Goal: Task Accomplishment & Management: Complete application form

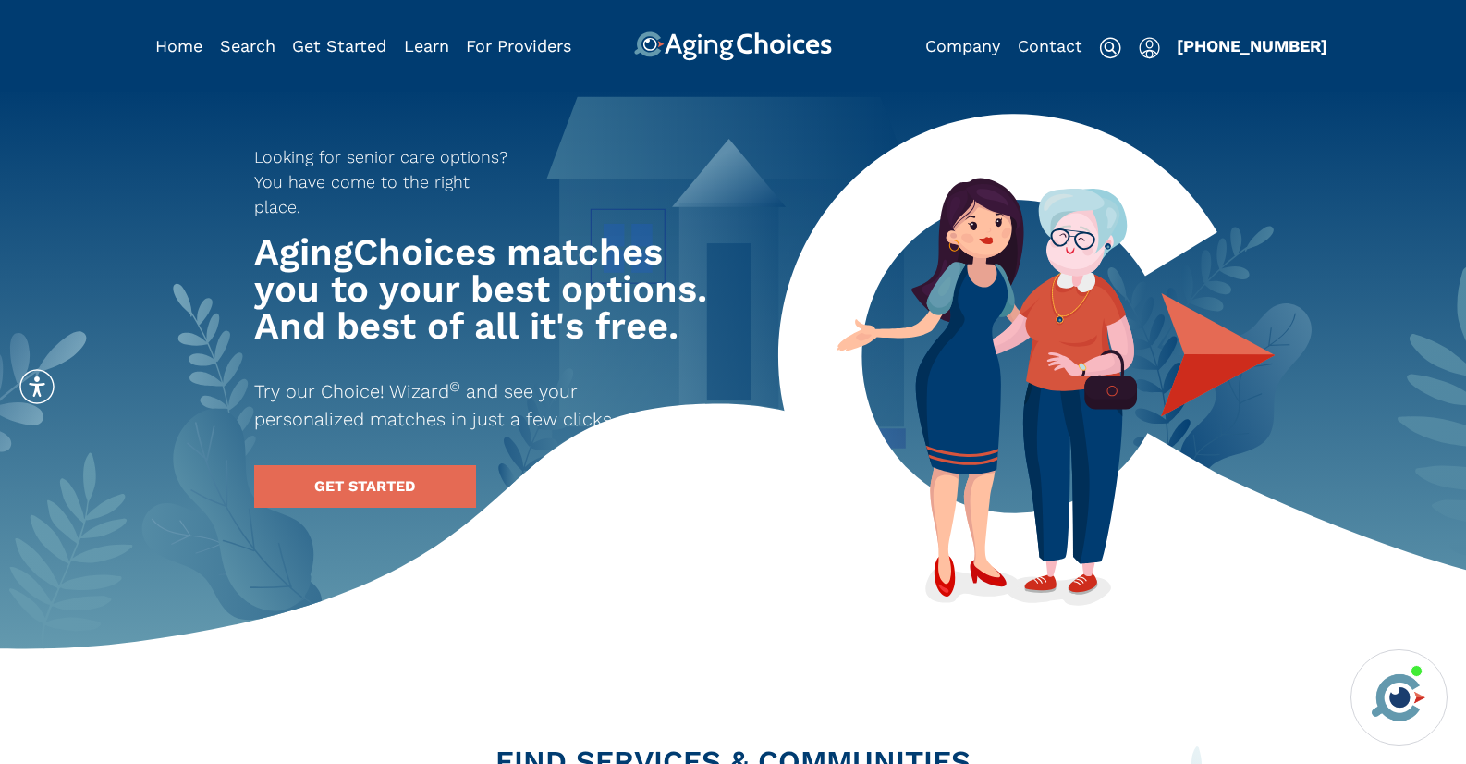
click at [1152, 48] on img "Popover trigger" at bounding box center [1149, 48] width 21 height 22
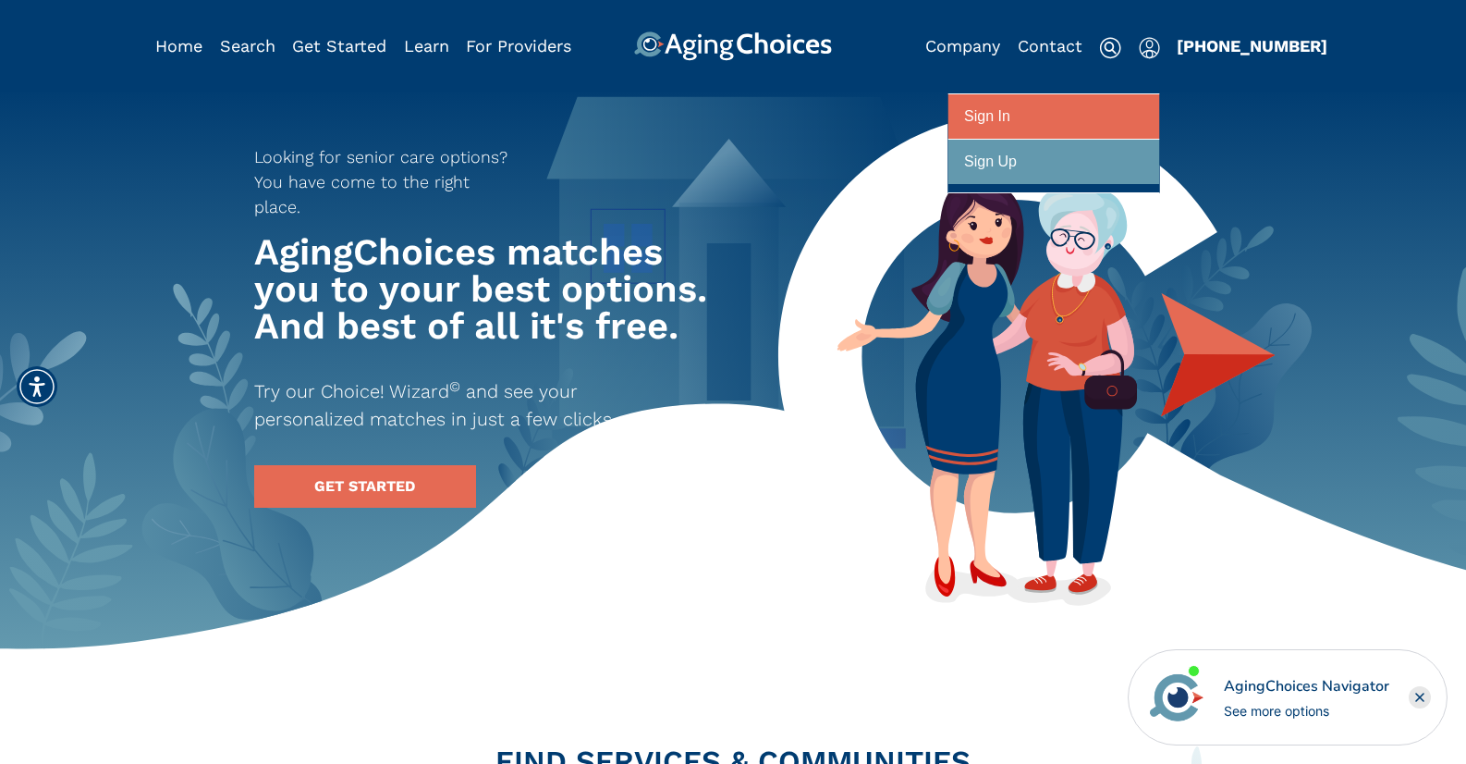
click at [1087, 119] on div at bounding box center [1053, 117] width 179 height 34
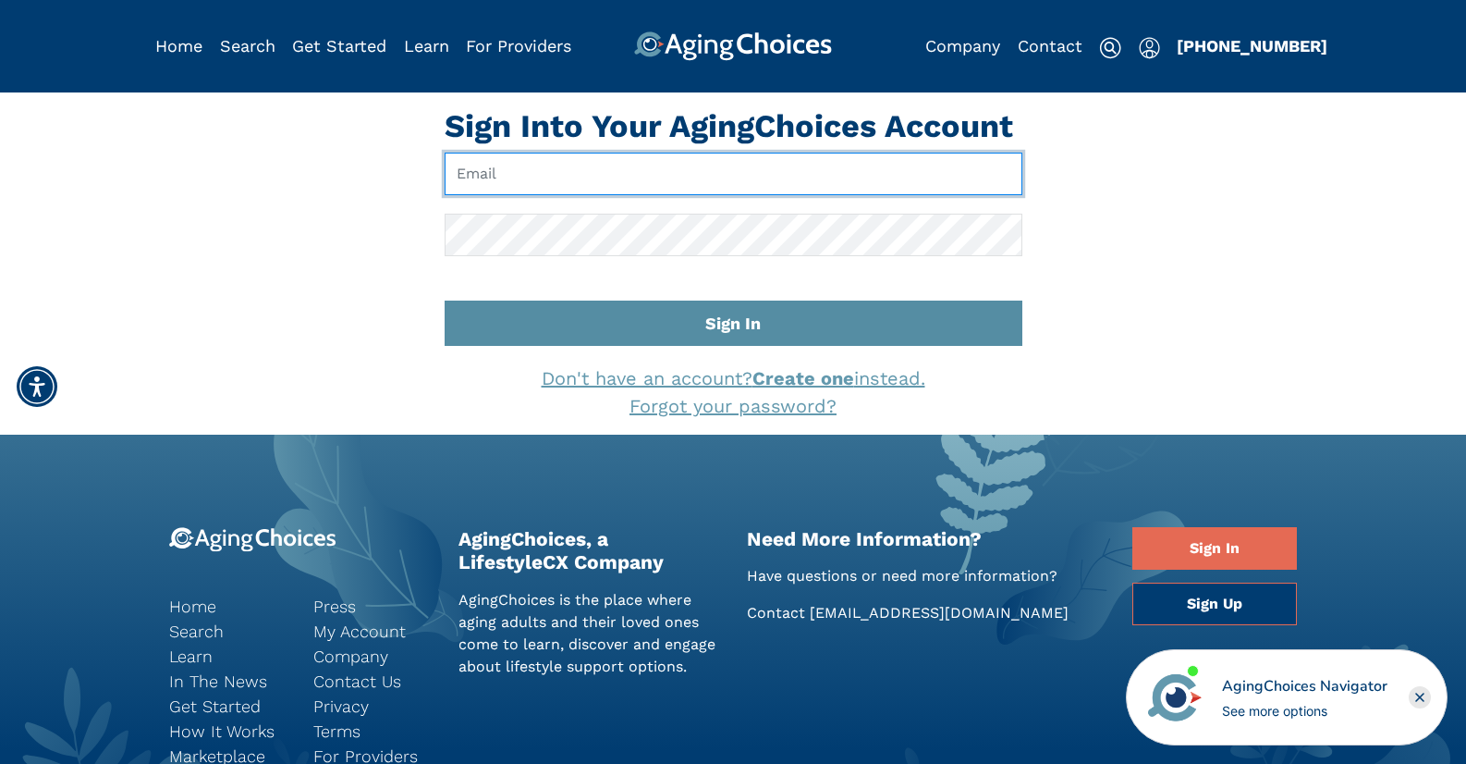
type input "pwilcox@lifestylecx.com"
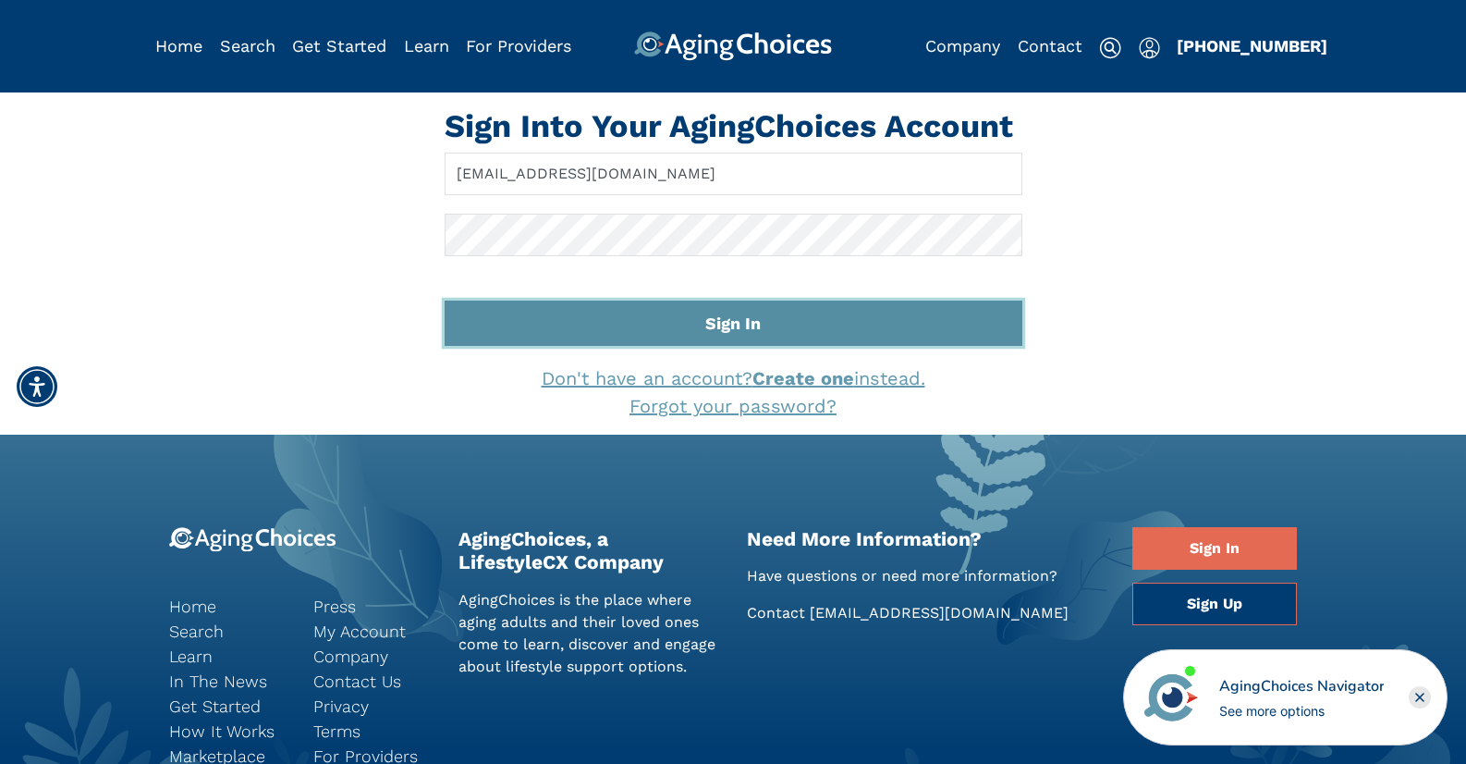
click at [707, 325] on button "Sign In" at bounding box center [734, 322] width 578 height 45
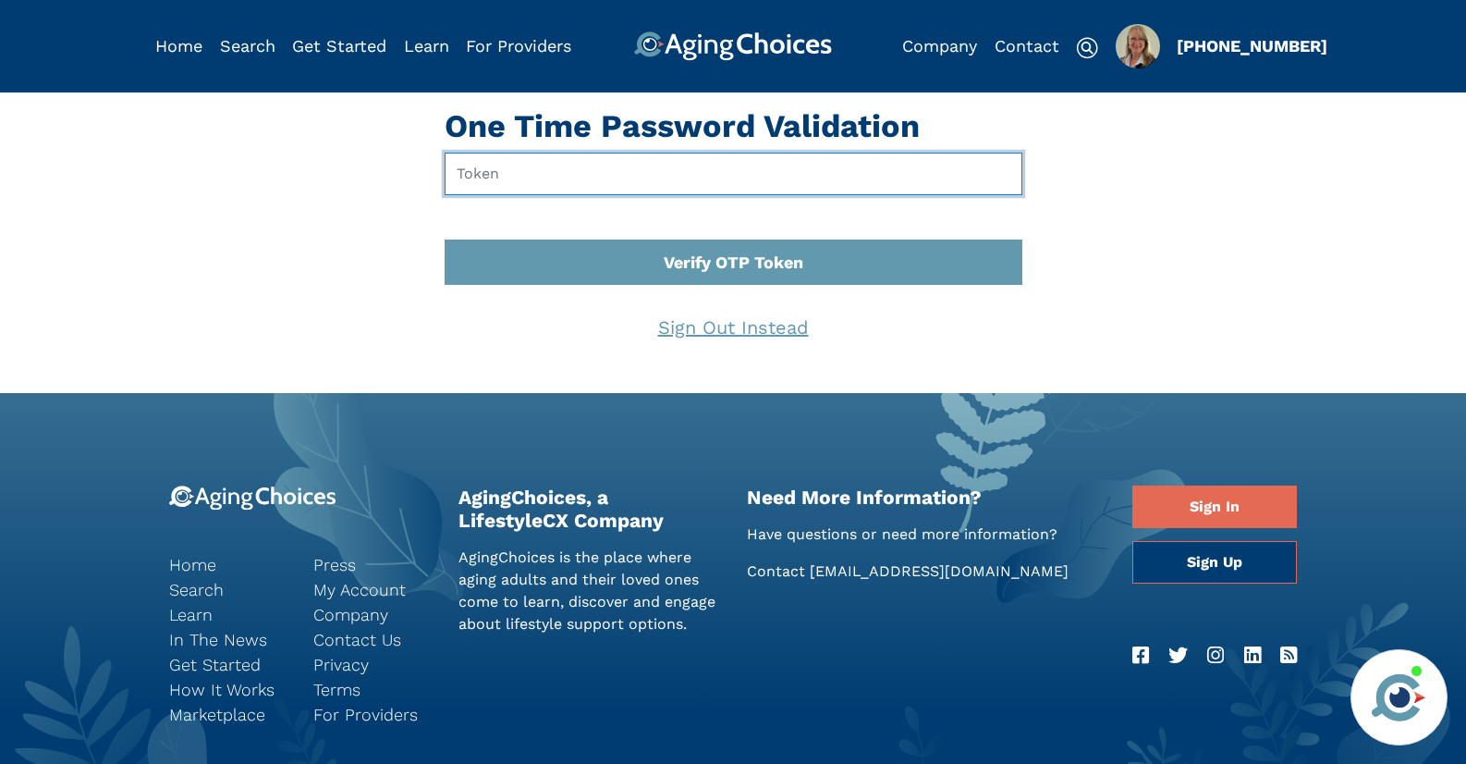
click at [582, 173] on input "text" at bounding box center [734, 174] width 578 height 43
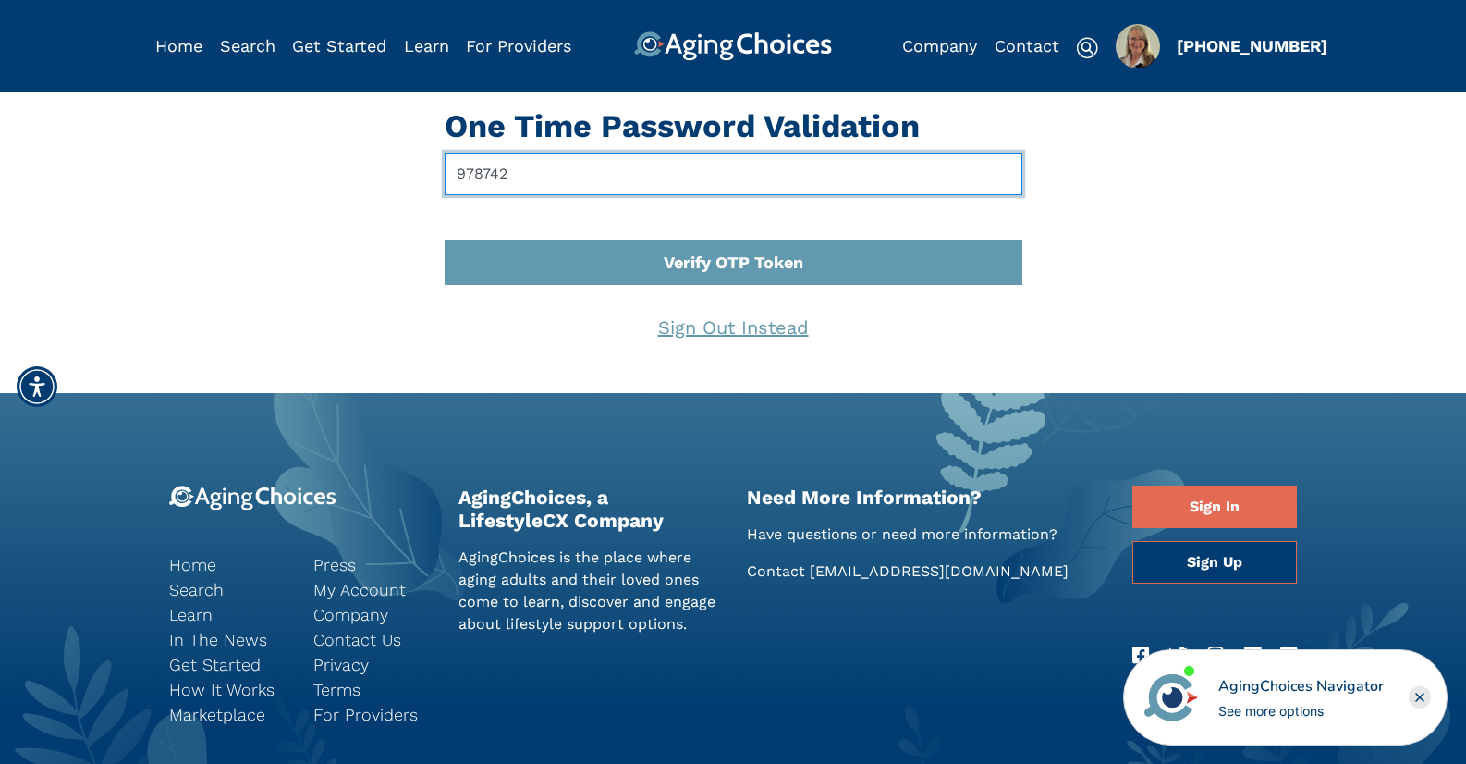
type input "978742"
click at [445, 239] on button "Verify OTP Token" at bounding box center [734, 261] width 578 height 45
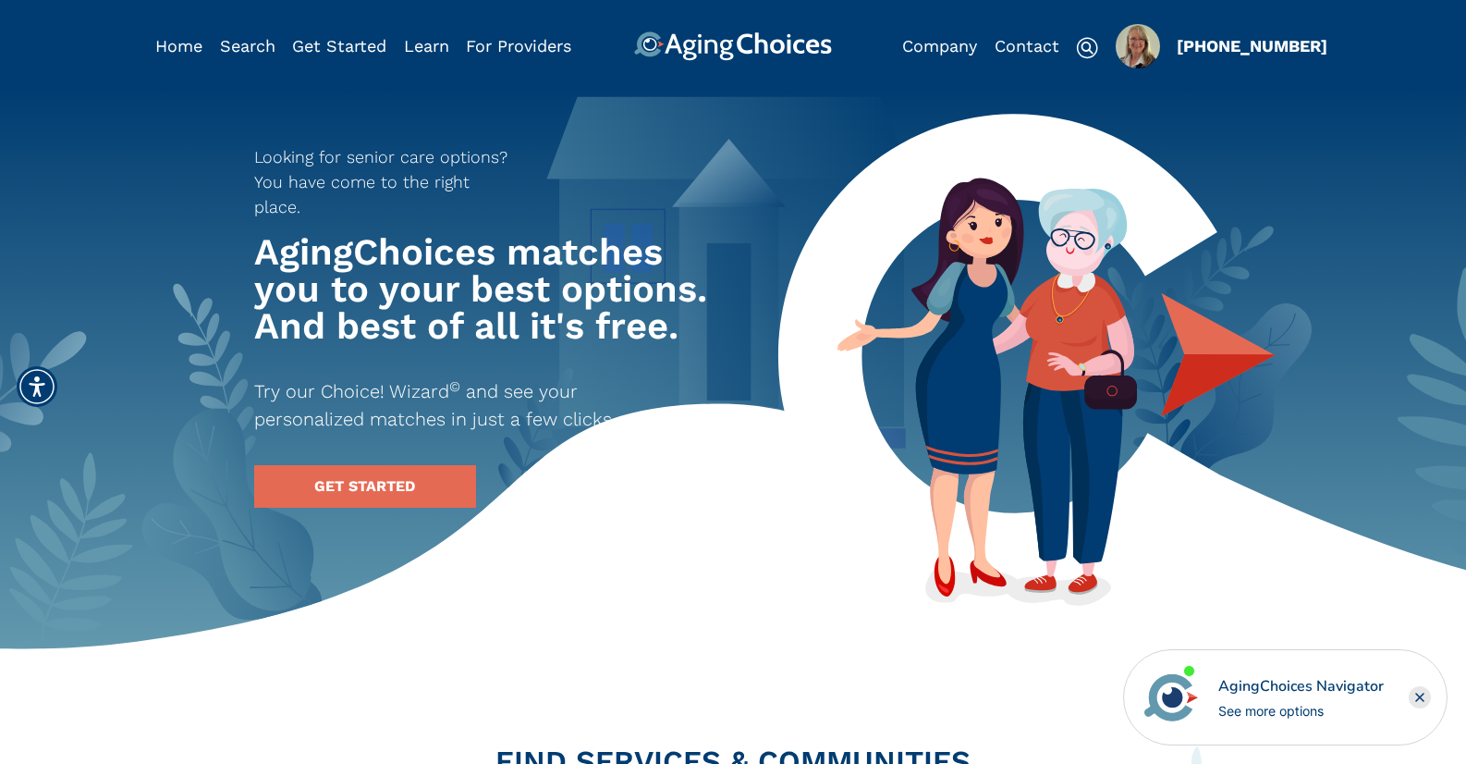
click at [1142, 47] on img "Popover trigger" at bounding box center [1138, 46] width 44 height 44
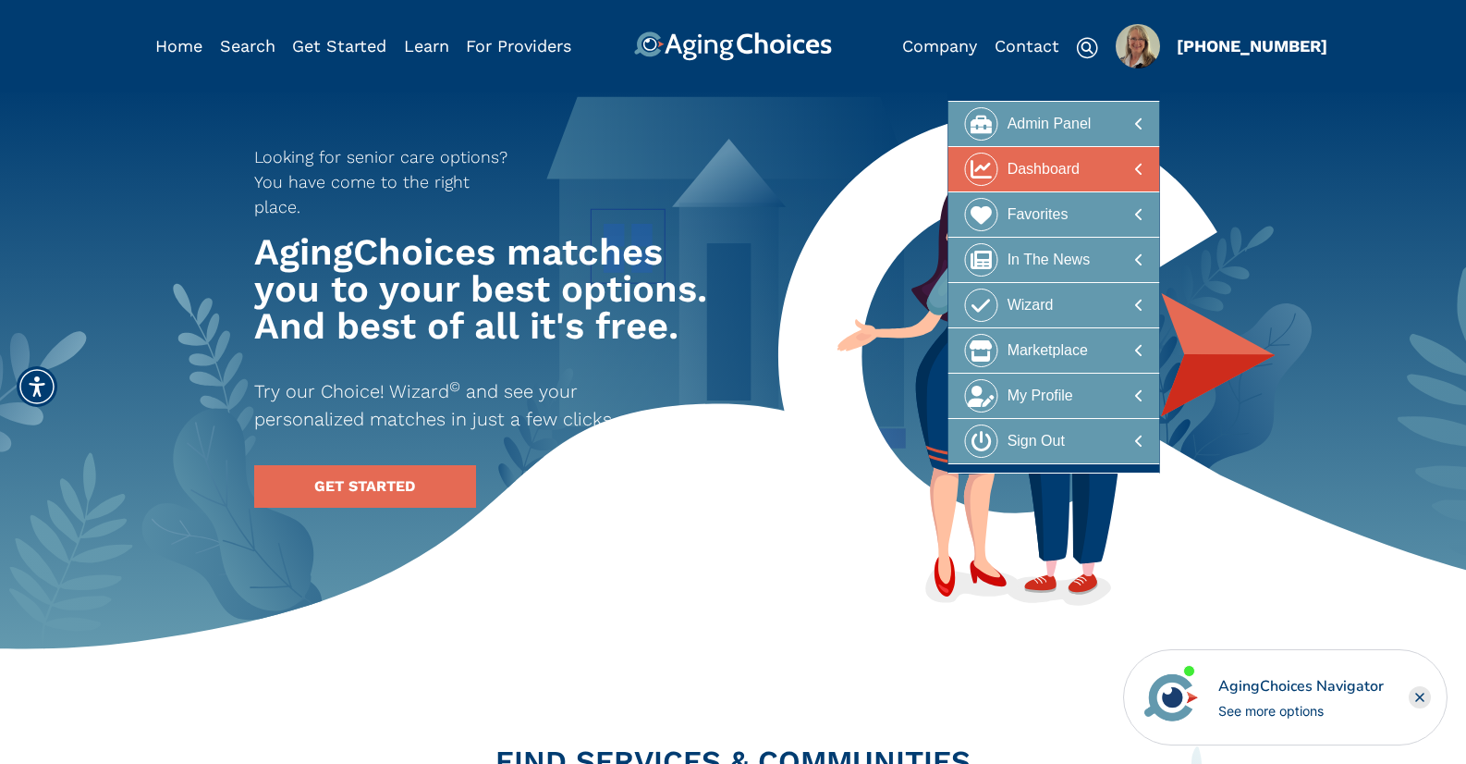
click at [1106, 176] on div at bounding box center [1053, 170] width 179 height 34
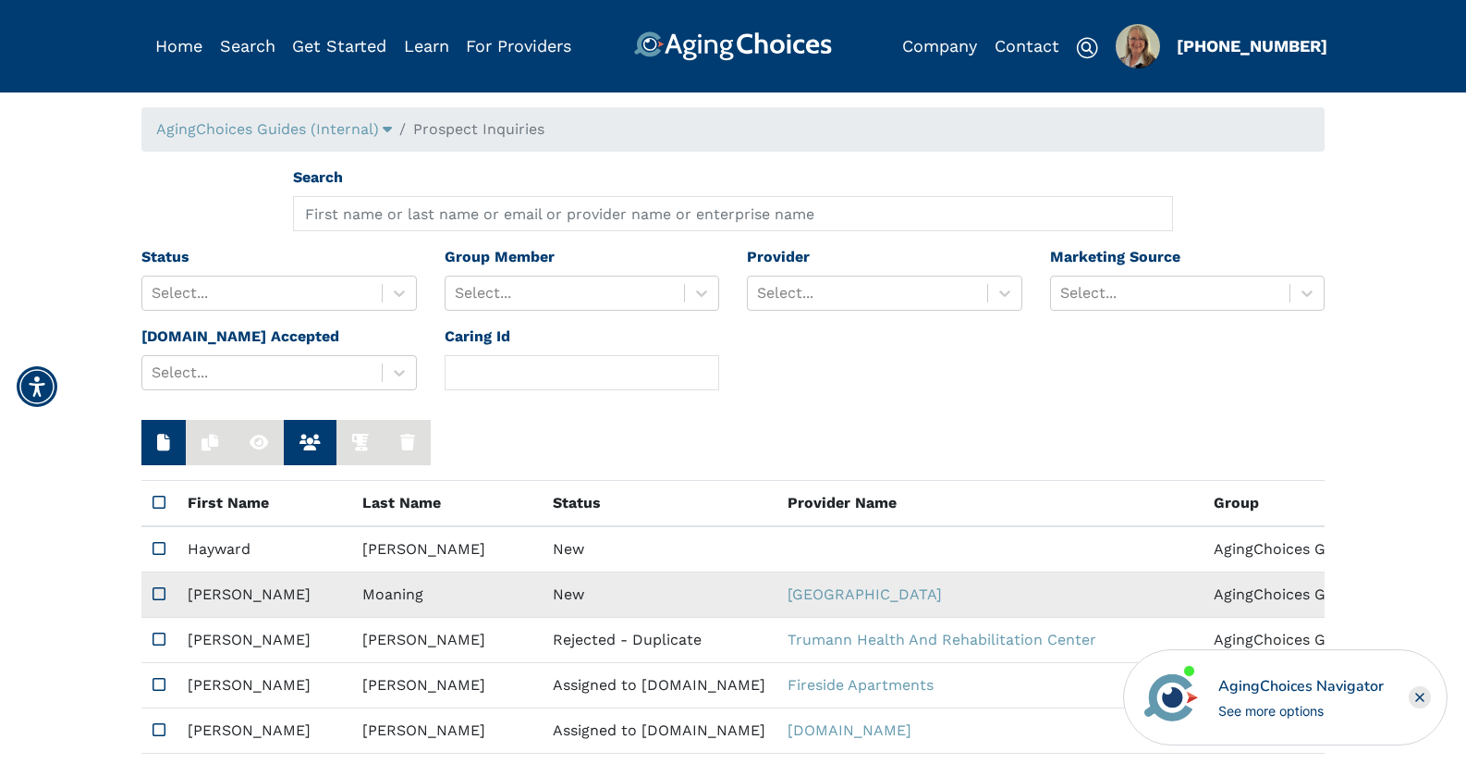
click at [556, 594] on td "New" at bounding box center [659, 594] width 235 height 45
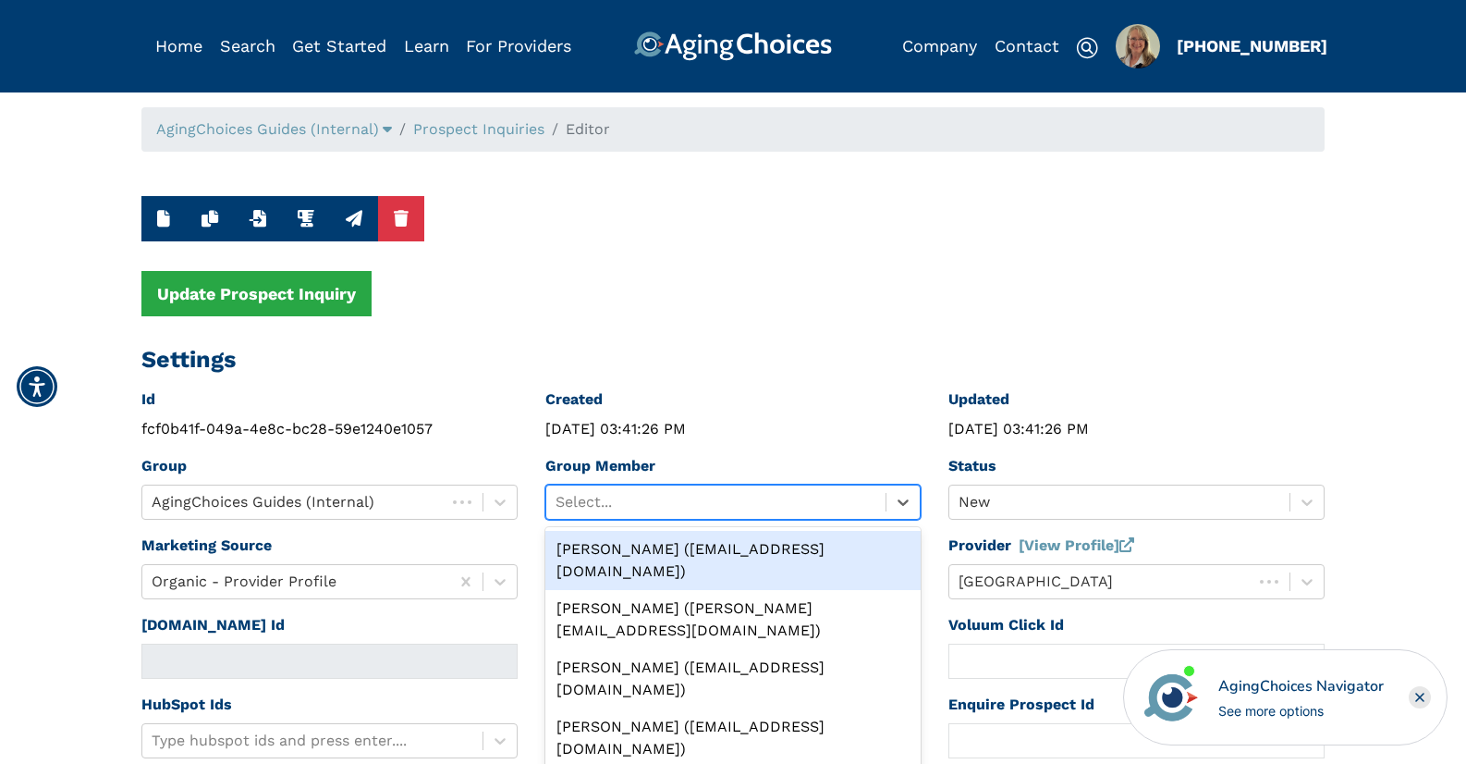
click at [770, 505] on div at bounding box center [717, 502] width 322 height 26
click at [768, 537] on div "[PERSON_NAME] ([EMAIL_ADDRESS][DOMAIN_NAME])" at bounding box center [733, 560] width 376 height 59
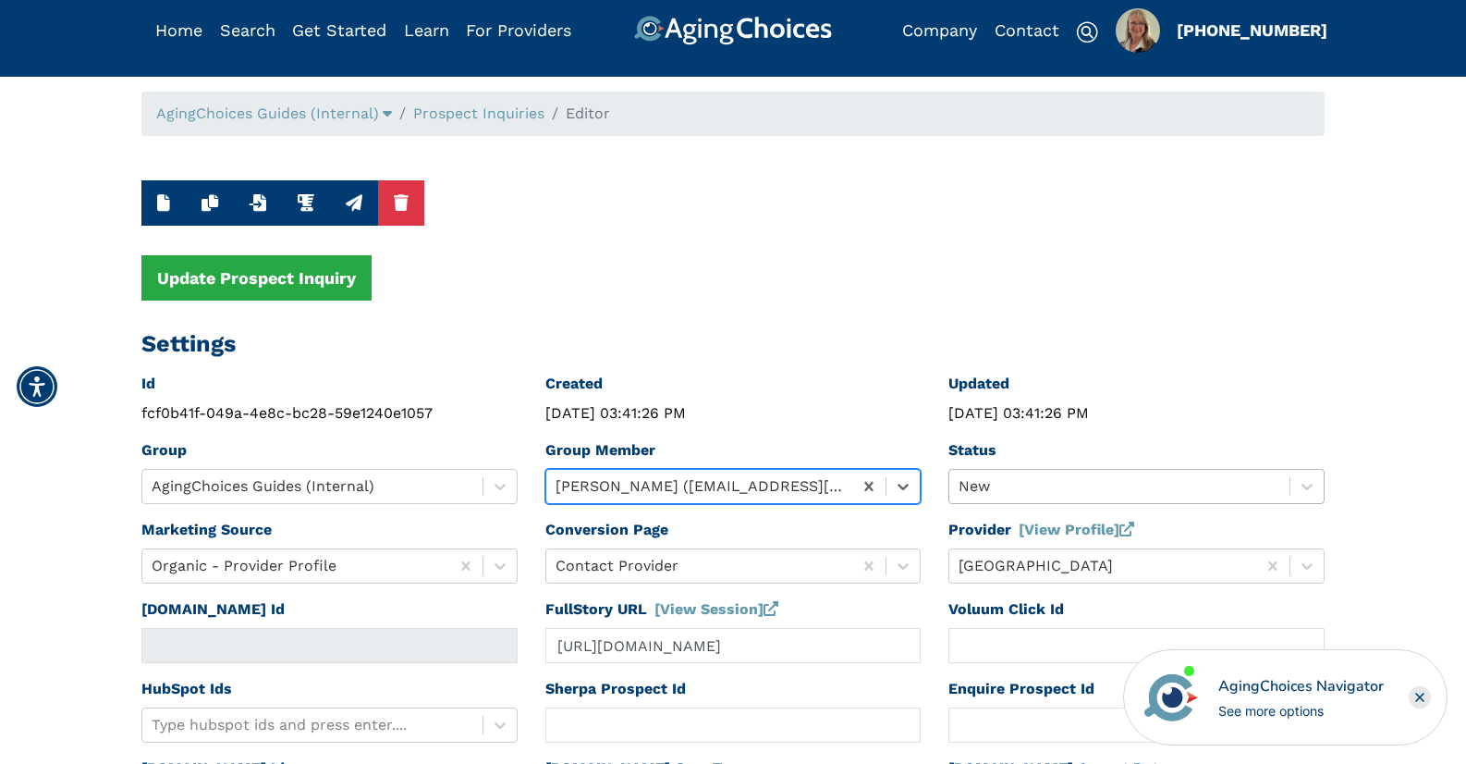
click at [1005, 501] on div "New" at bounding box center [1137, 486] width 376 height 35
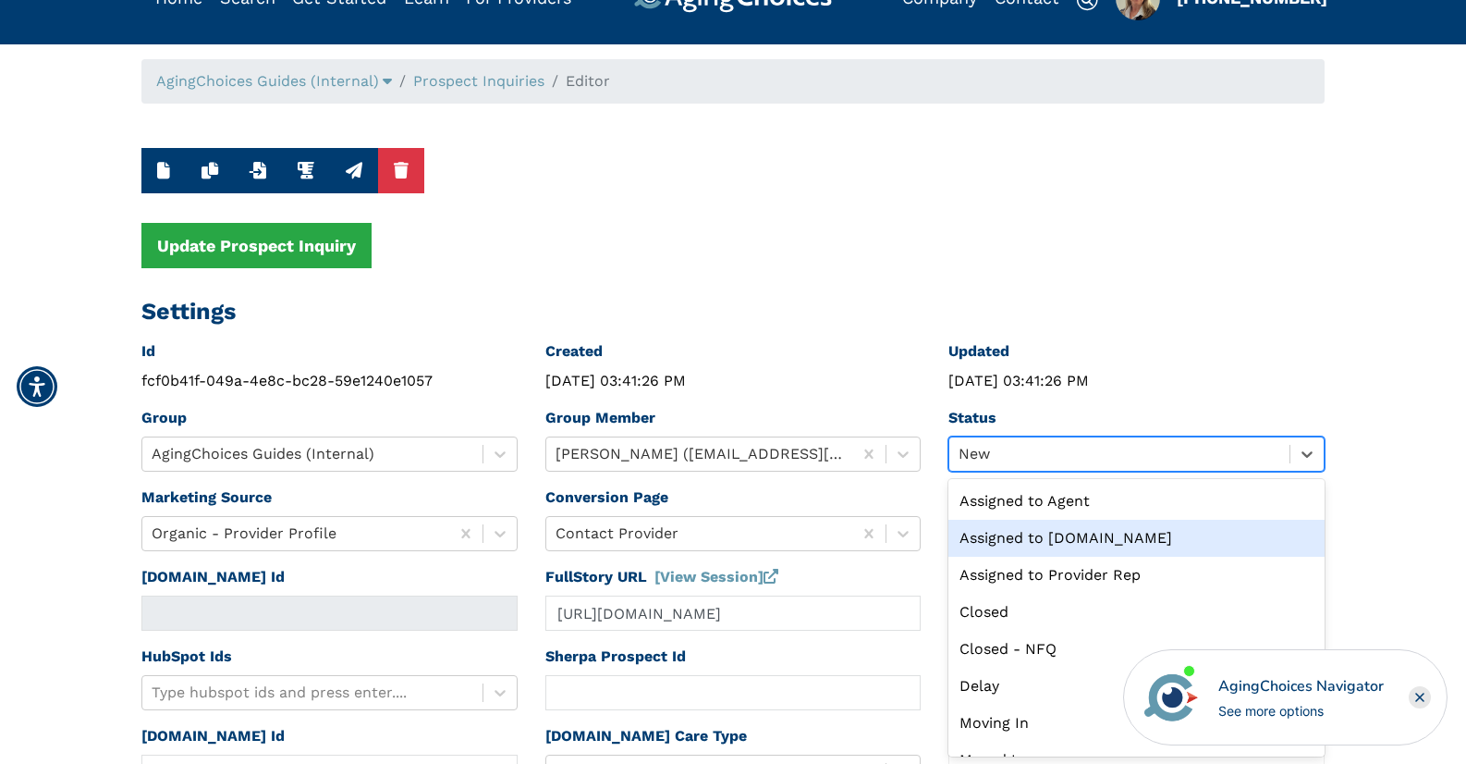
click at [1033, 541] on div "Assigned to [DOMAIN_NAME]" at bounding box center [1137, 538] width 376 height 37
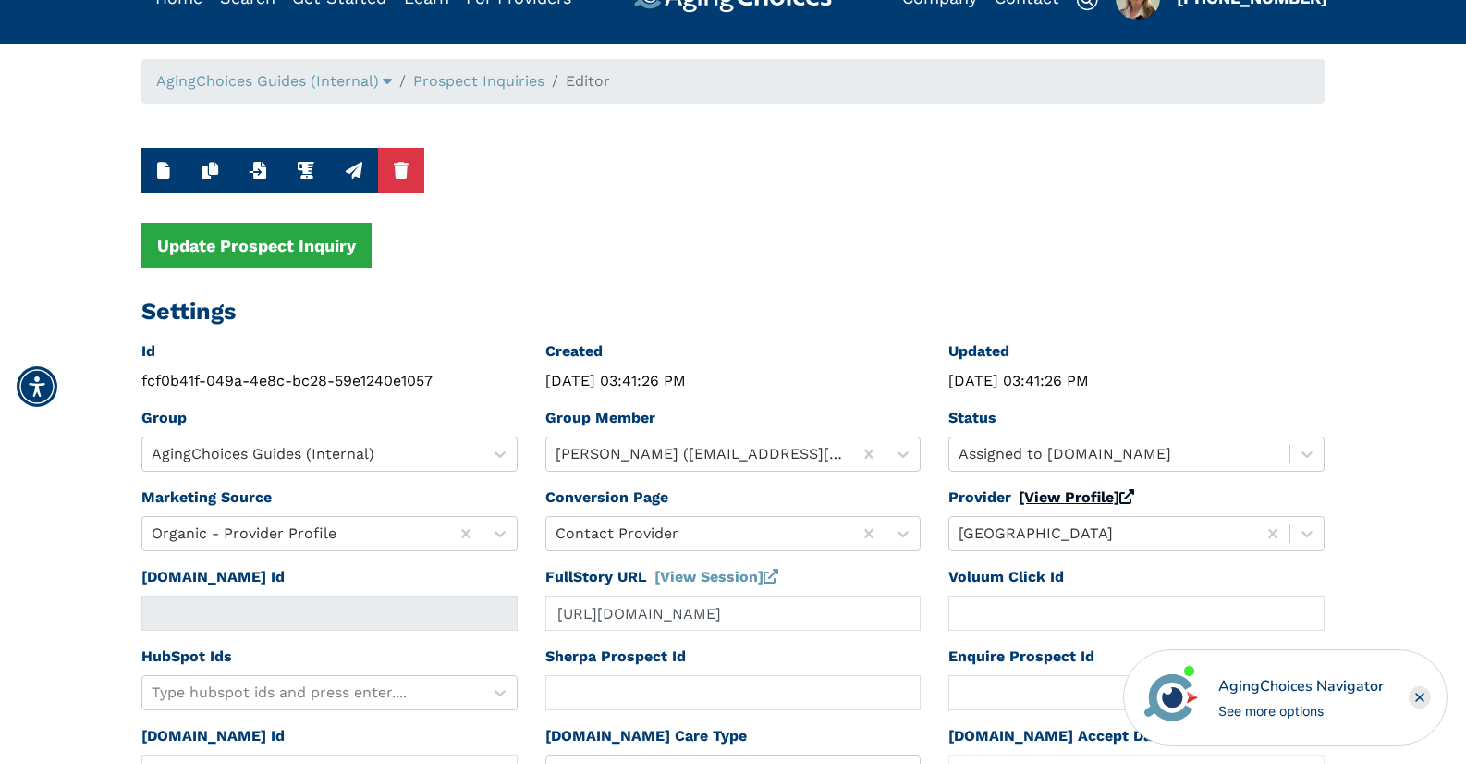
click at [1047, 497] on link "[View Profile]" at bounding box center [1077, 497] width 116 height 18
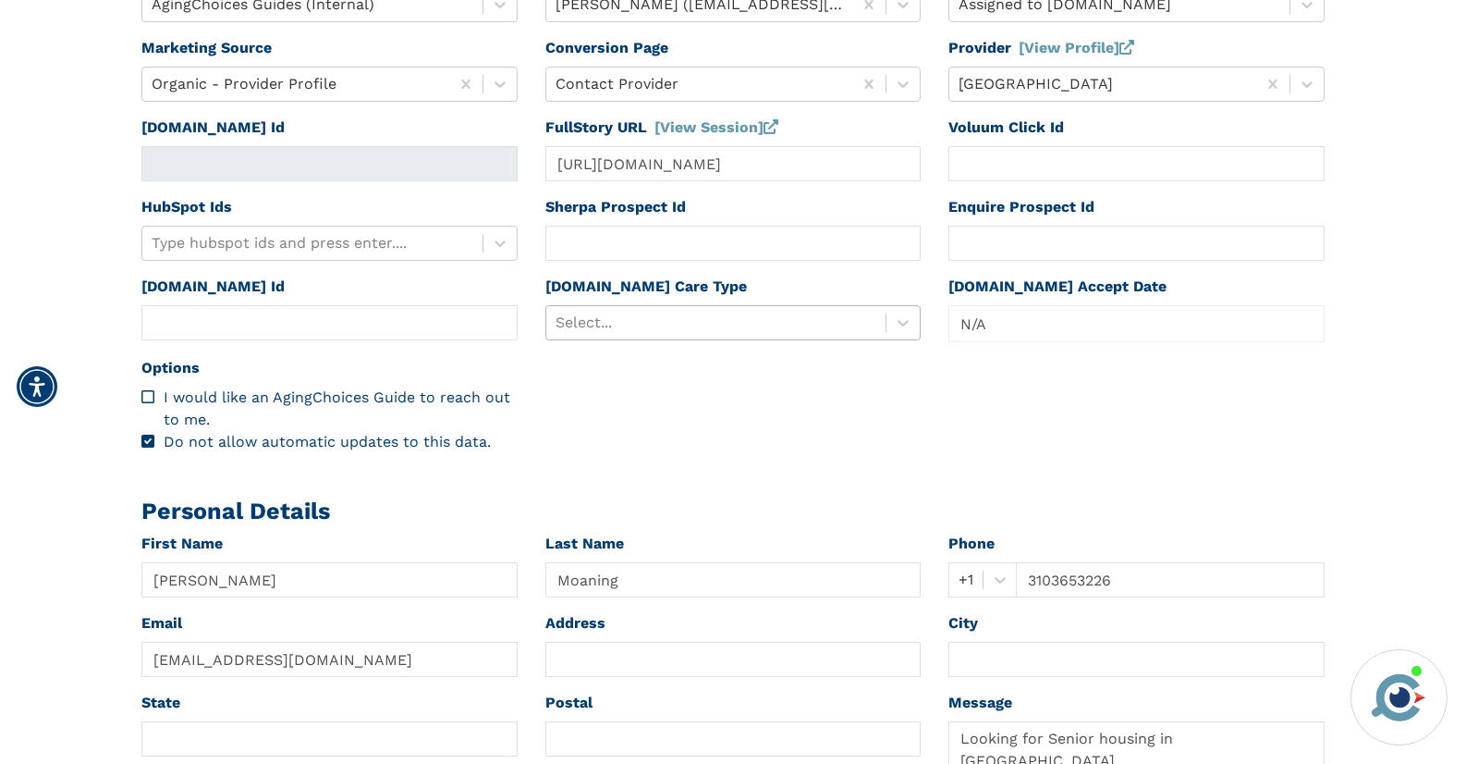
scroll to position [500, 0]
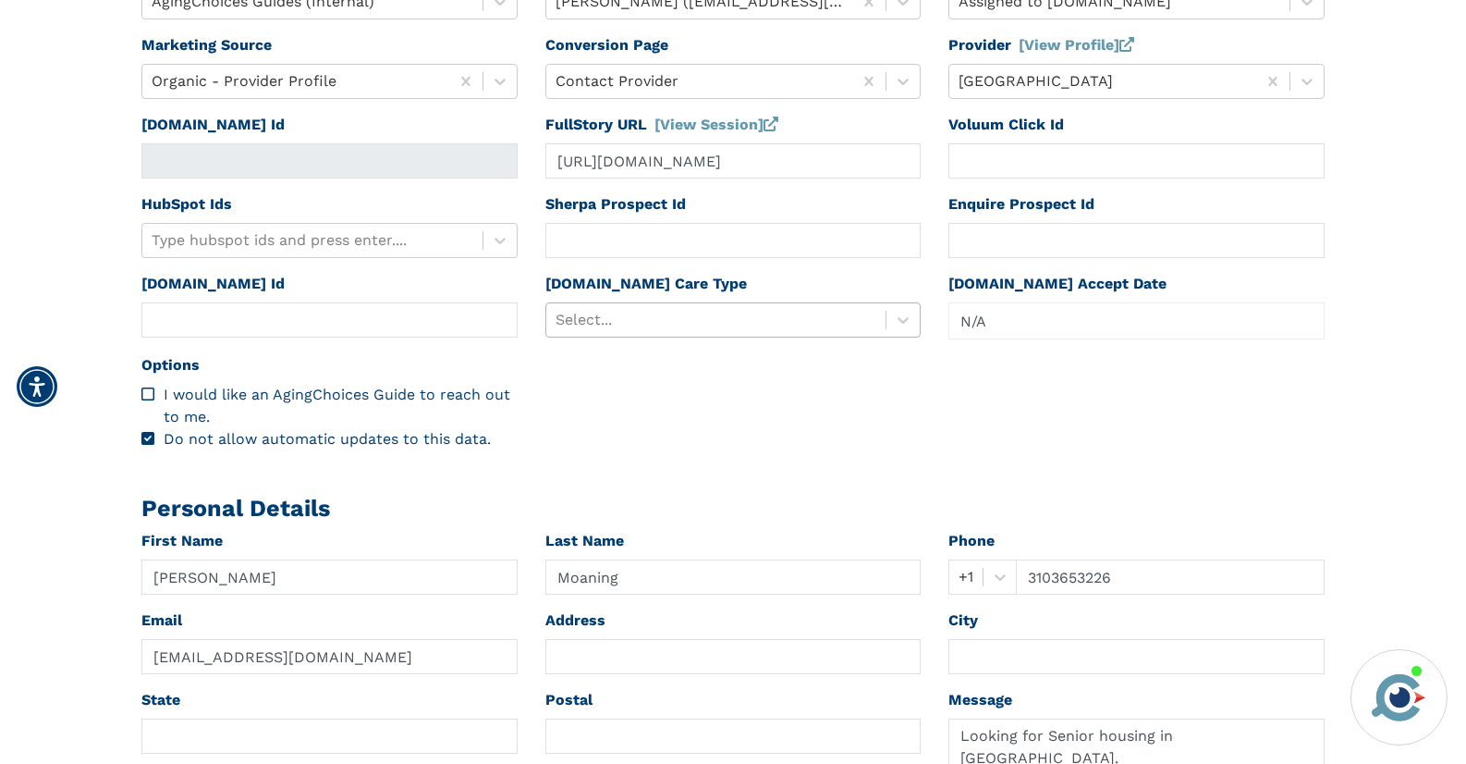
click at [701, 319] on div at bounding box center [717, 320] width 322 height 26
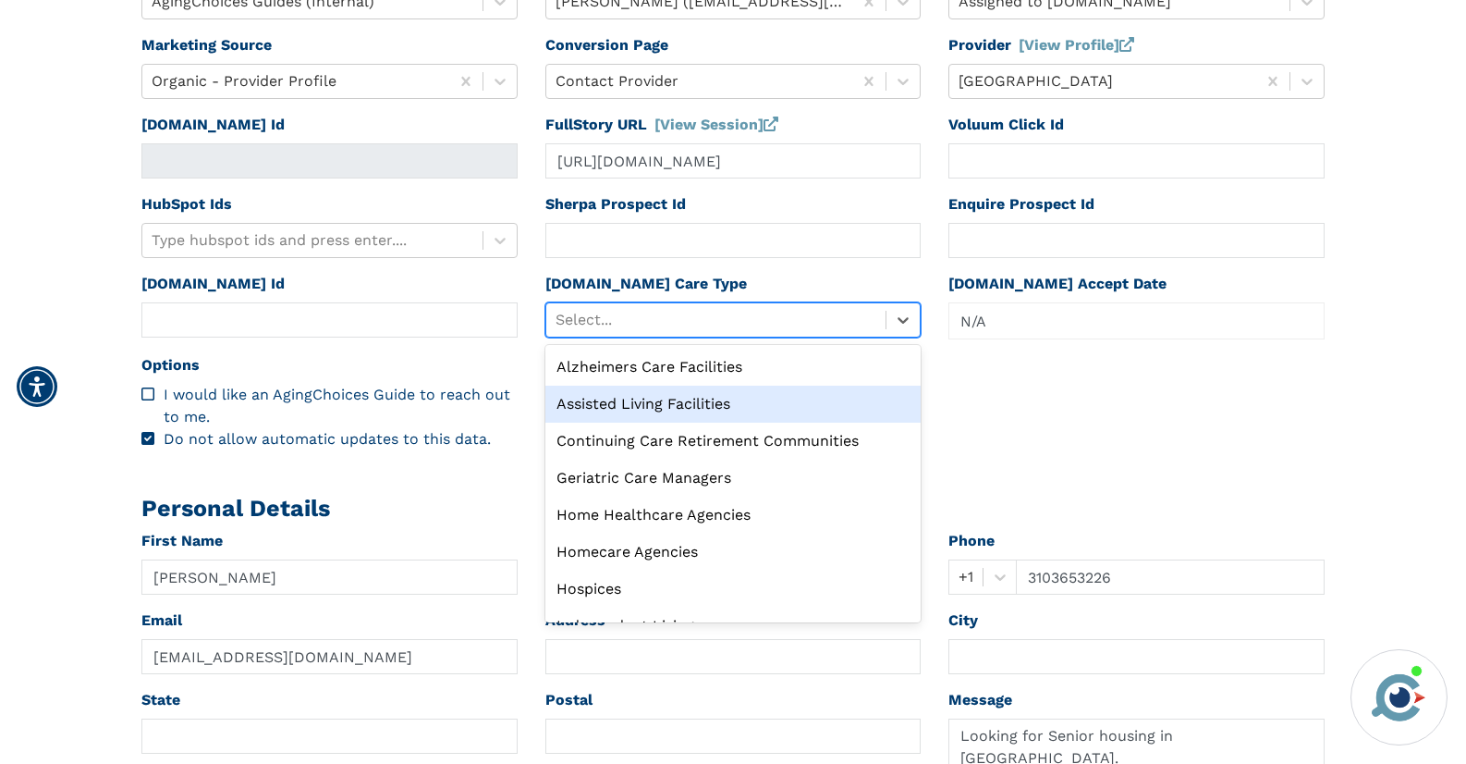
click at [668, 410] on div "Assisted Living Facilities" at bounding box center [733, 404] width 376 height 37
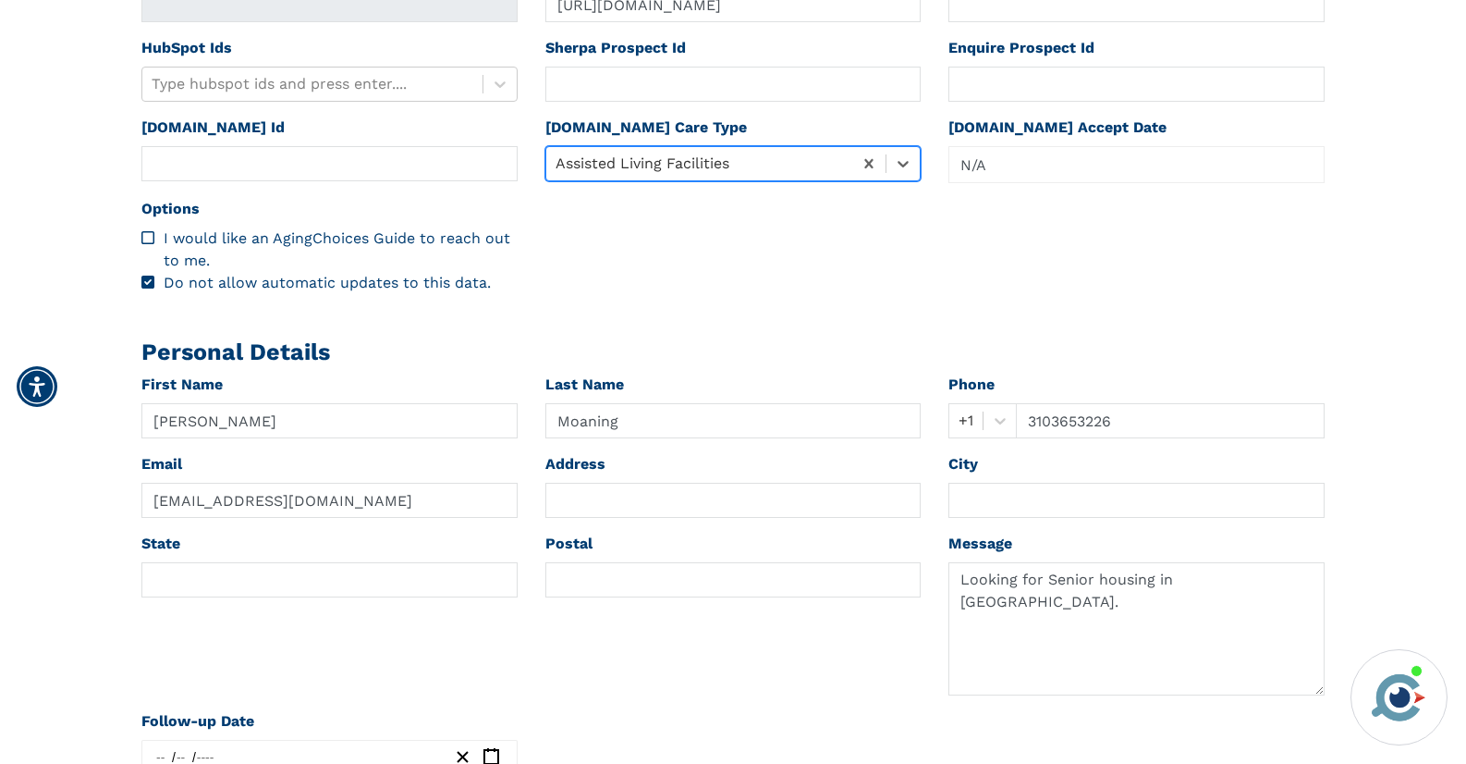
scroll to position [725, 0]
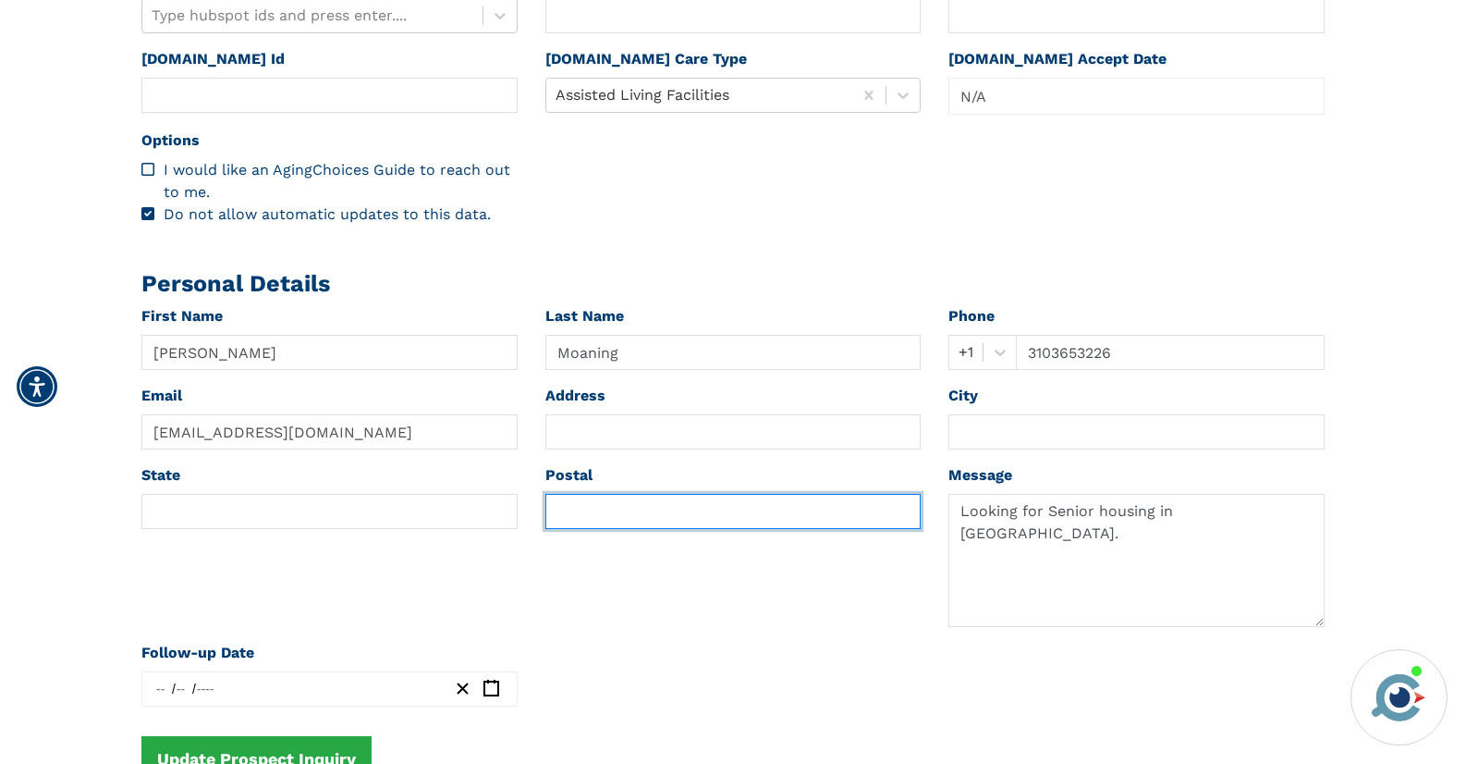
click at [591, 520] on input "text" at bounding box center [733, 511] width 376 height 35
paste input "90220"
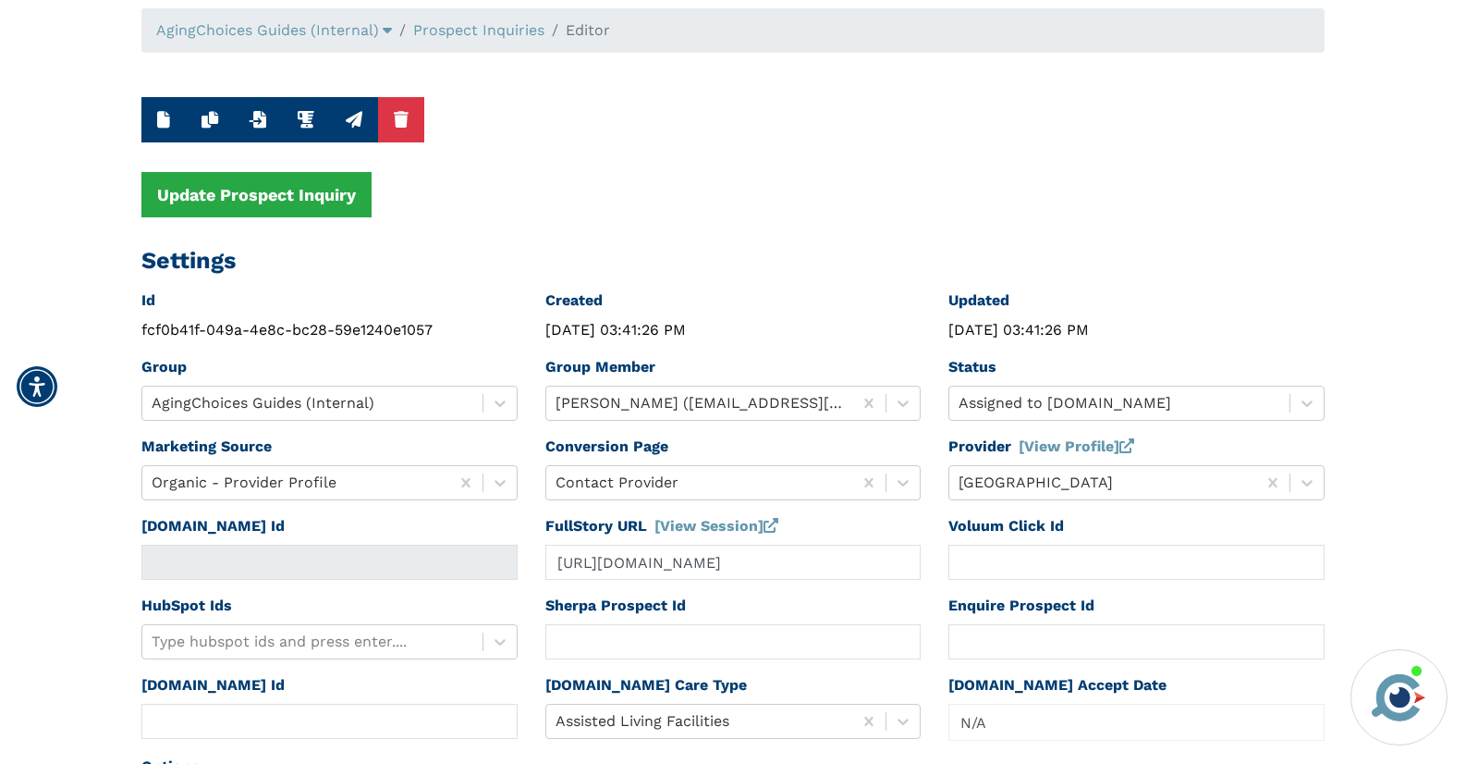
scroll to position [0, 0]
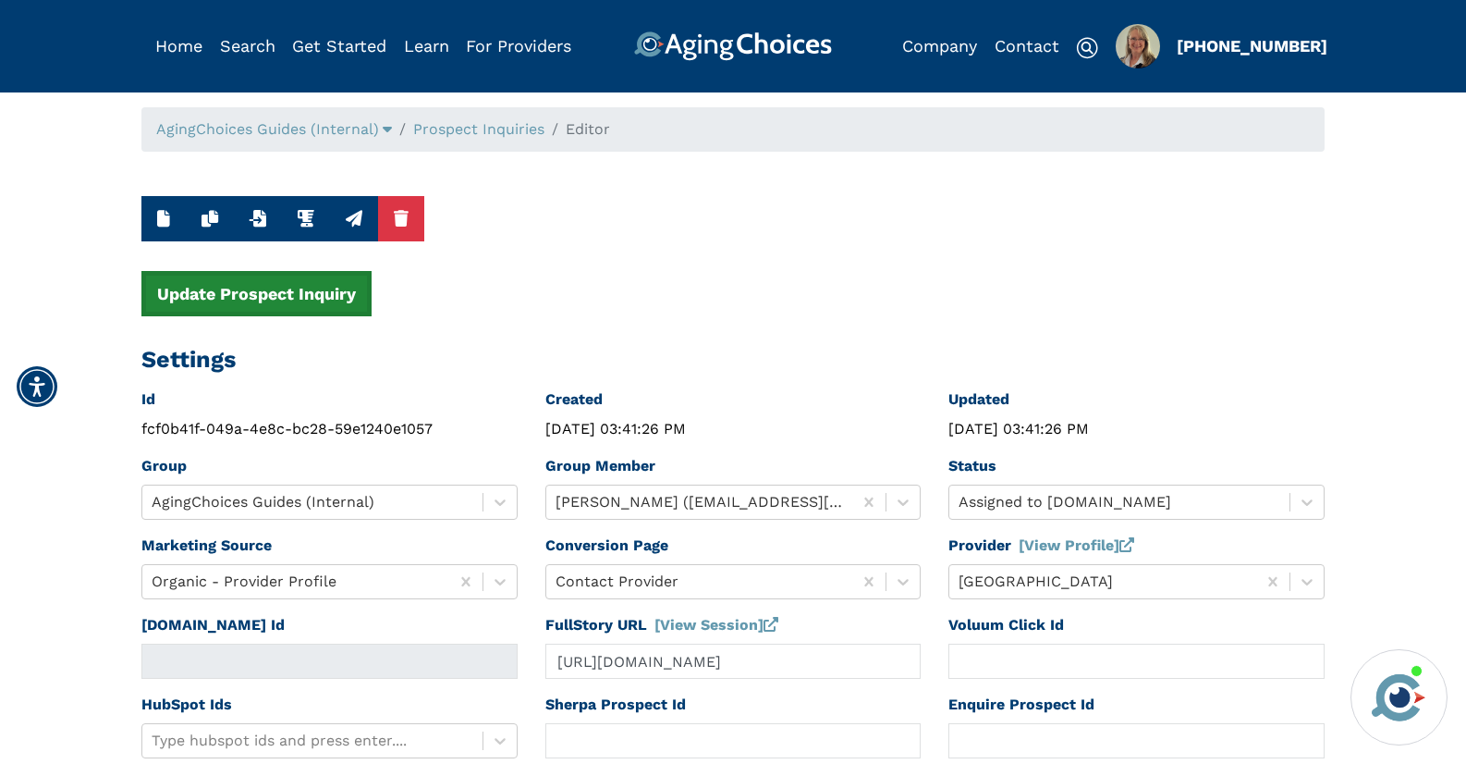
type input "90220"
click at [273, 306] on button "Update Prospect Inquiry" at bounding box center [256, 293] width 230 height 45
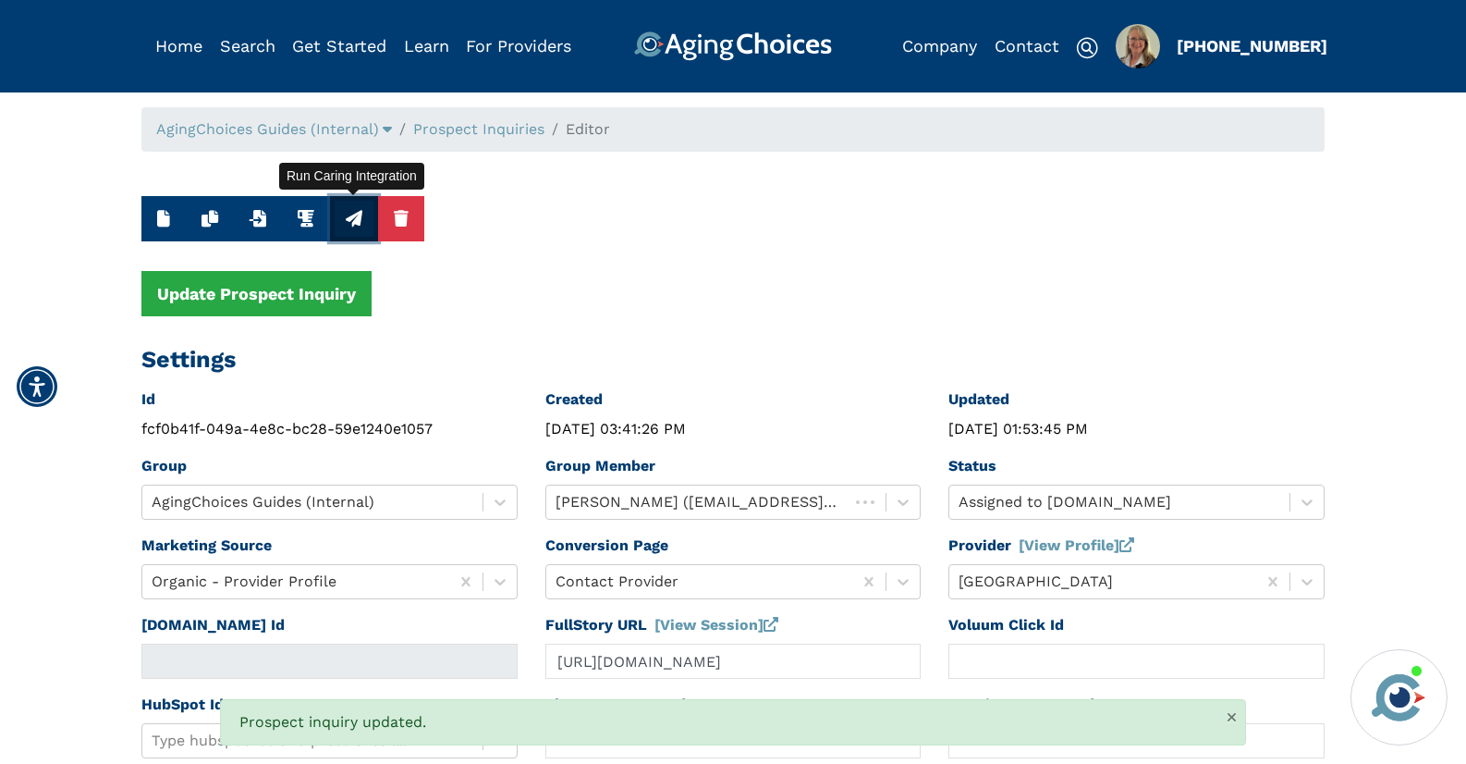
click at [354, 223] on icon "button" at bounding box center [354, 218] width 17 height 17
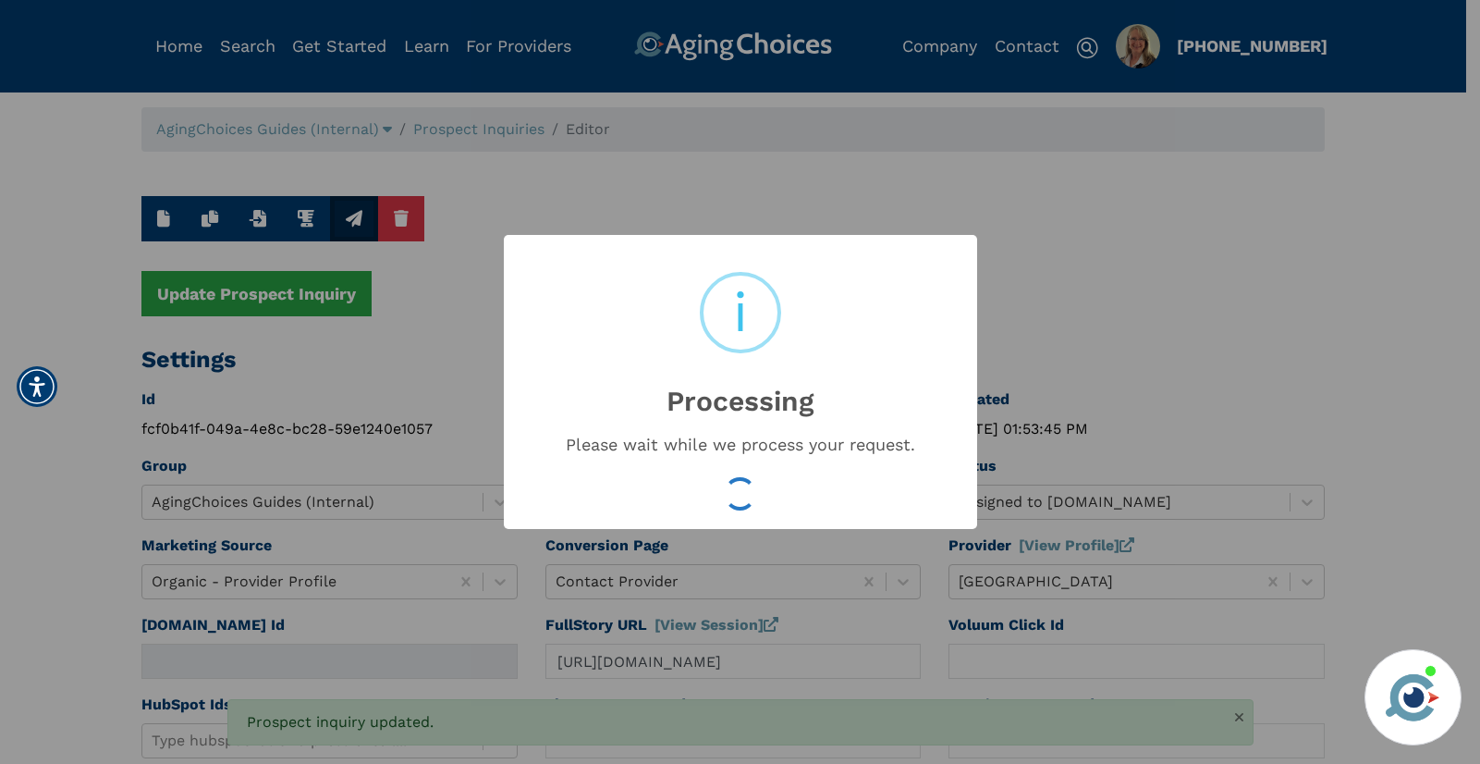
type input "16597167"
type input "[DATE] 01:53:47 PM"
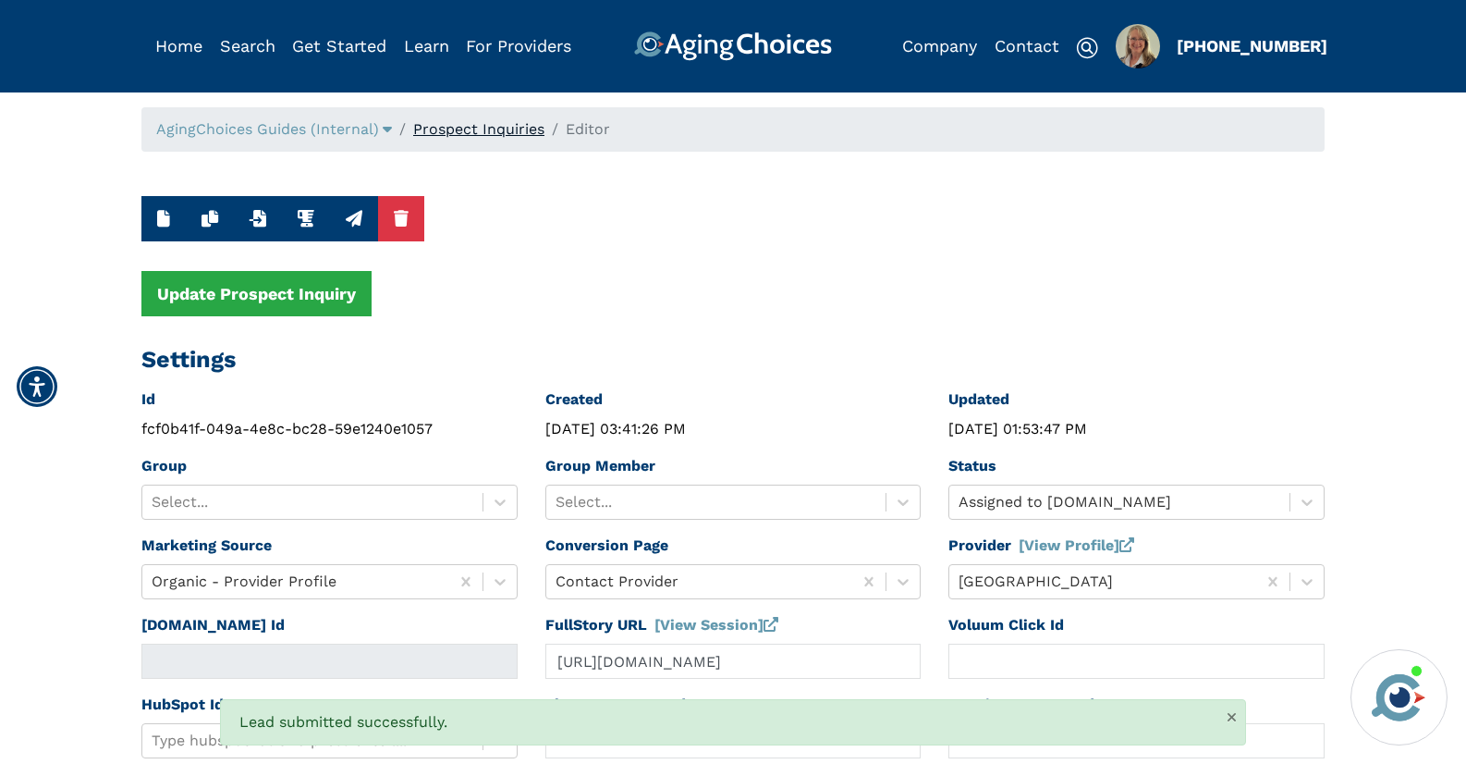
click at [483, 129] on link "Prospect Inquiries" at bounding box center [478, 129] width 131 height 18
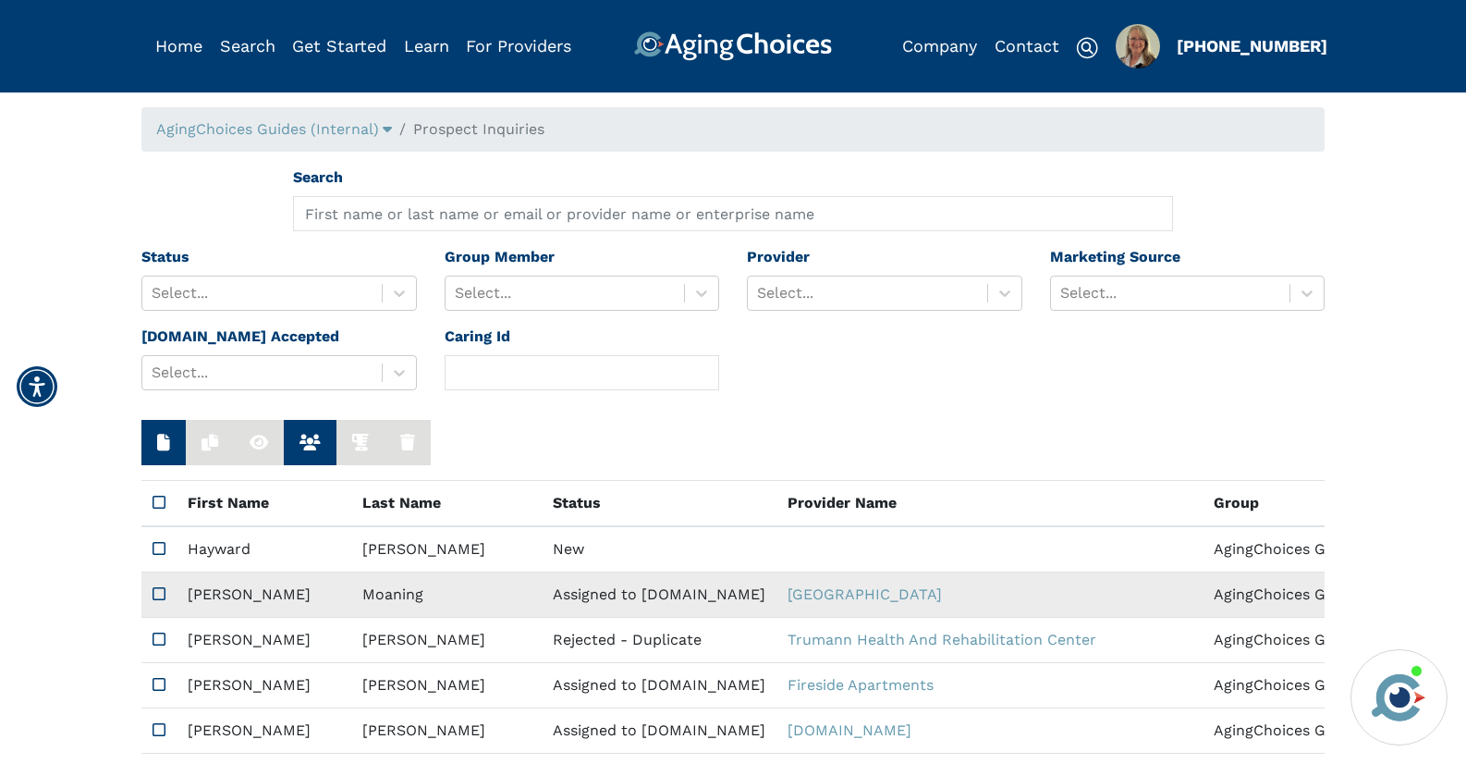
click at [542, 594] on td "Assigned to [DOMAIN_NAME]" at bounding box center [659, 594] width 235 height 45
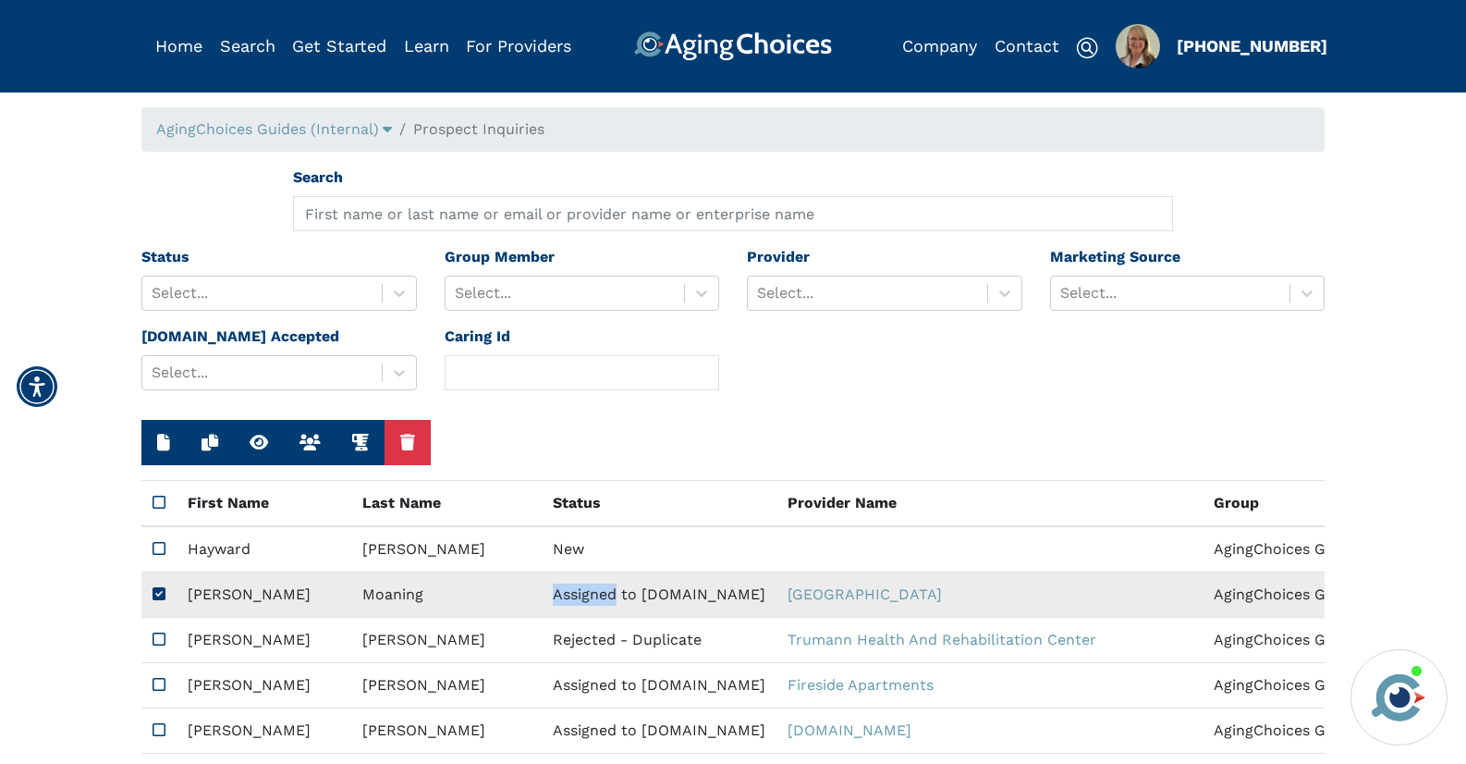
click at [542, 594] on td "Assigned to [DOMAIN_NAME]" at bounding box center [659, 594] width 235 height 45
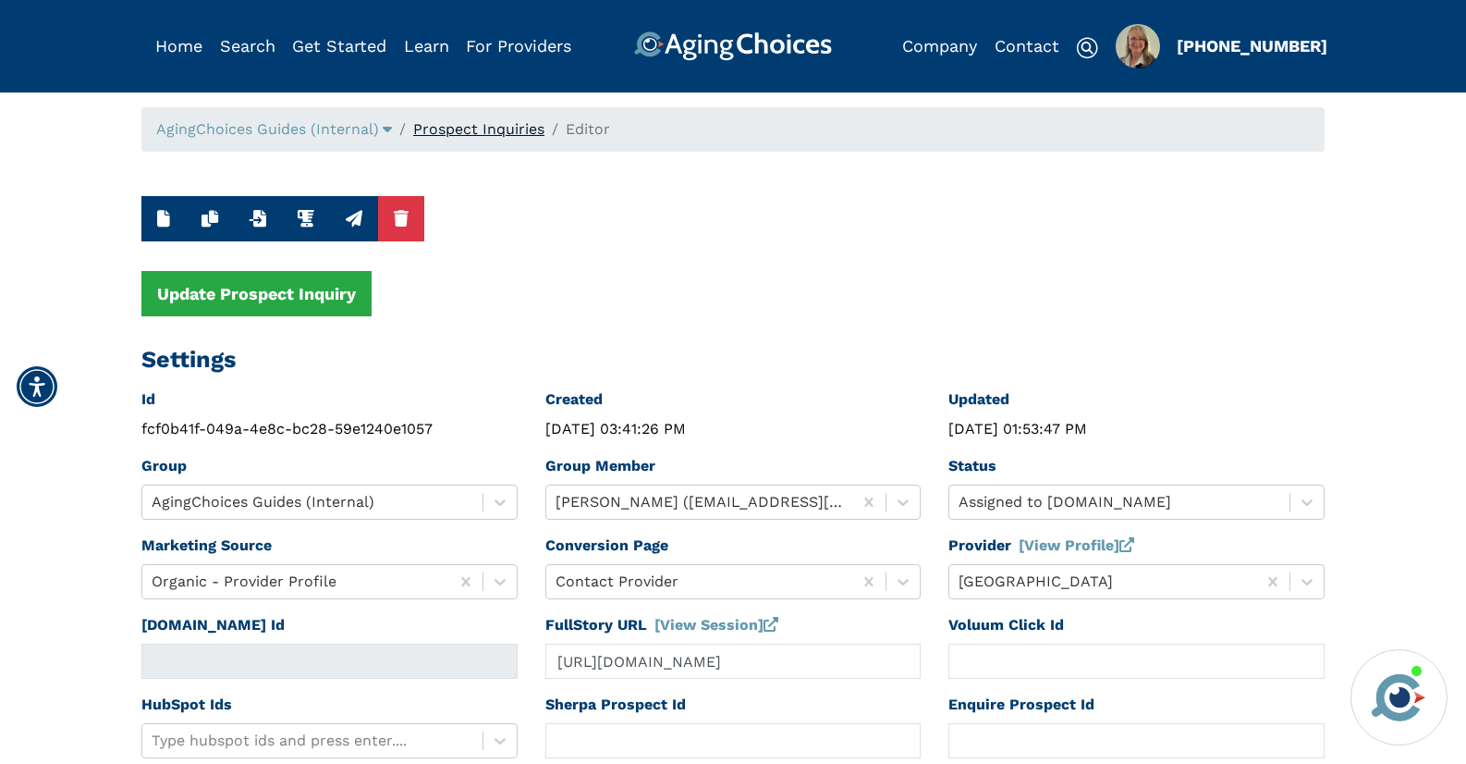
click at [498, 132] on link "Prospect Inquiries" at bounding box center [478, 129] width 131 height 18
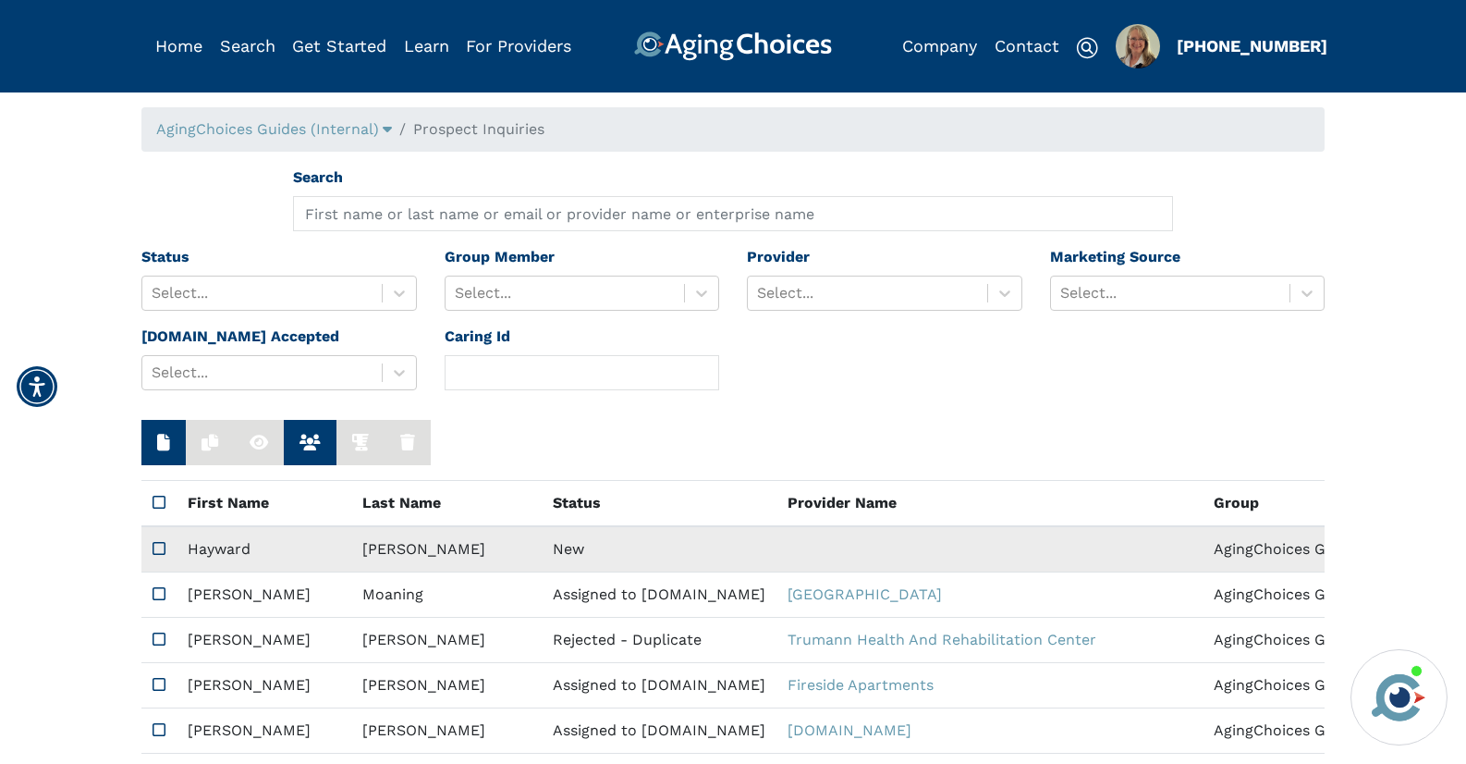
click at [542, 549] on td "New" at bounding box center [659, 549] width 235 height 46
type input "[URL][DOMAIN_NAME]"
type input "N/A"
type input "Hayward"
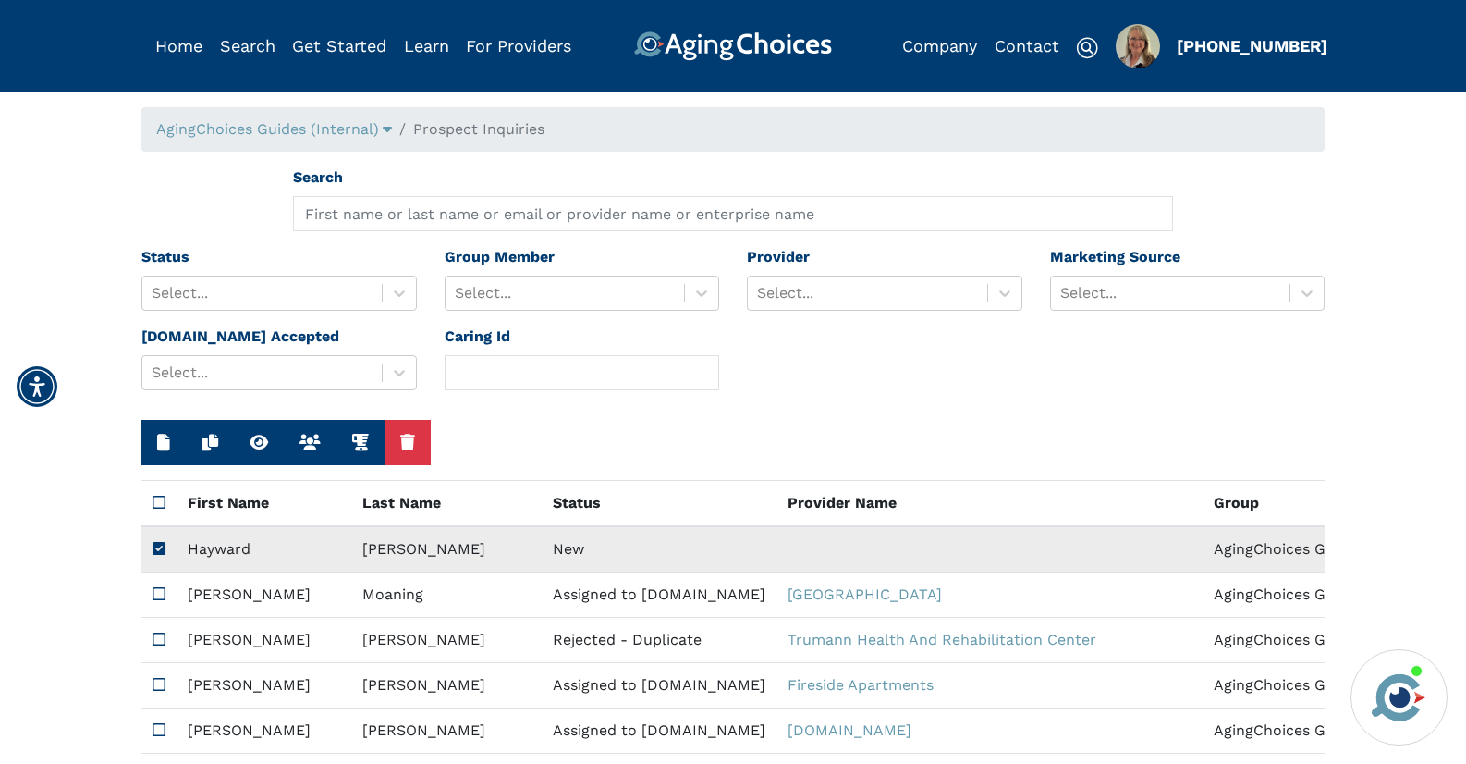
type input "[PERSON_NAME]"
type input "[PHONE_NUMBER]"
type input "[EMAIL_ADDRESS][DOMAIN_NAME]"
type input "15210"
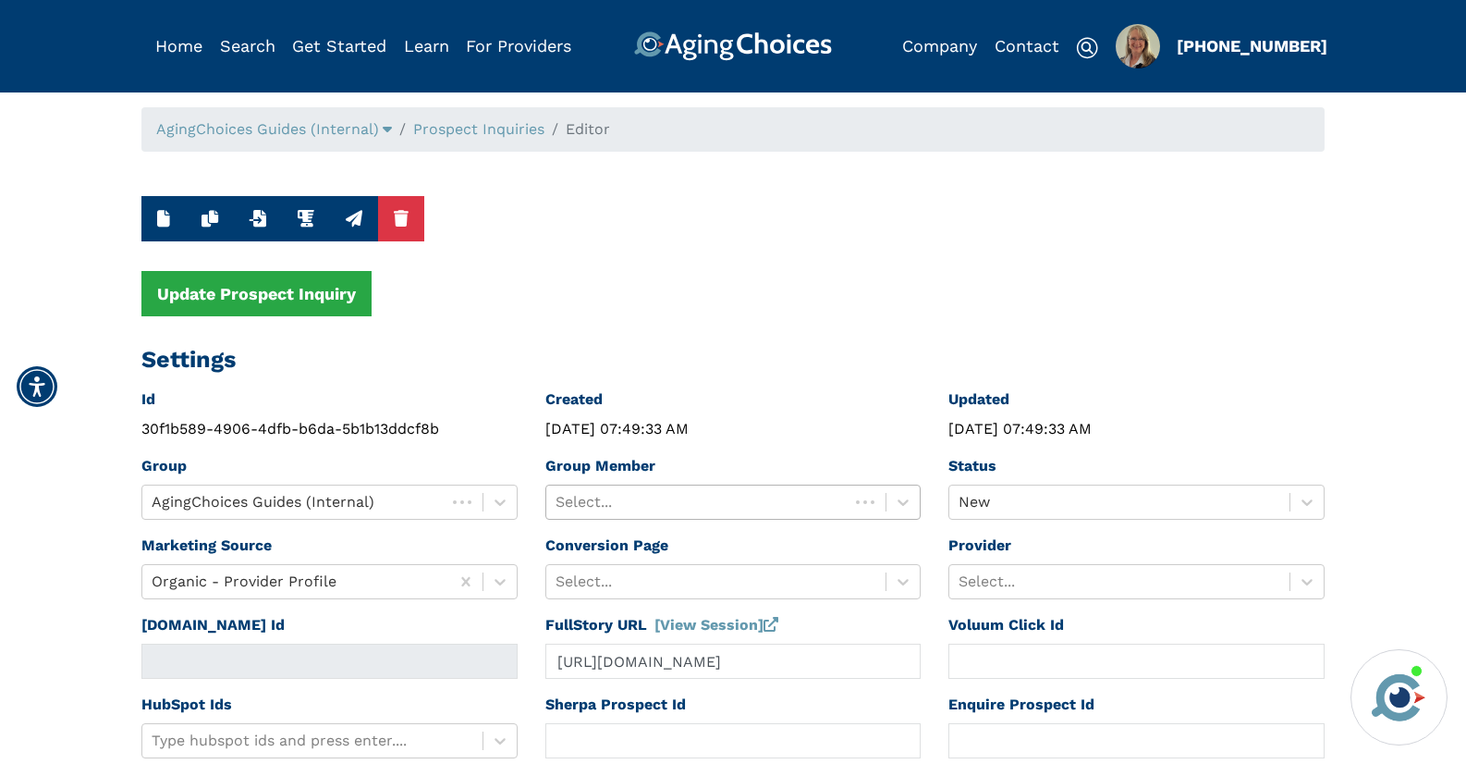
click at [607, 497] on div at bounding box center [698, 502] width 285 height 26
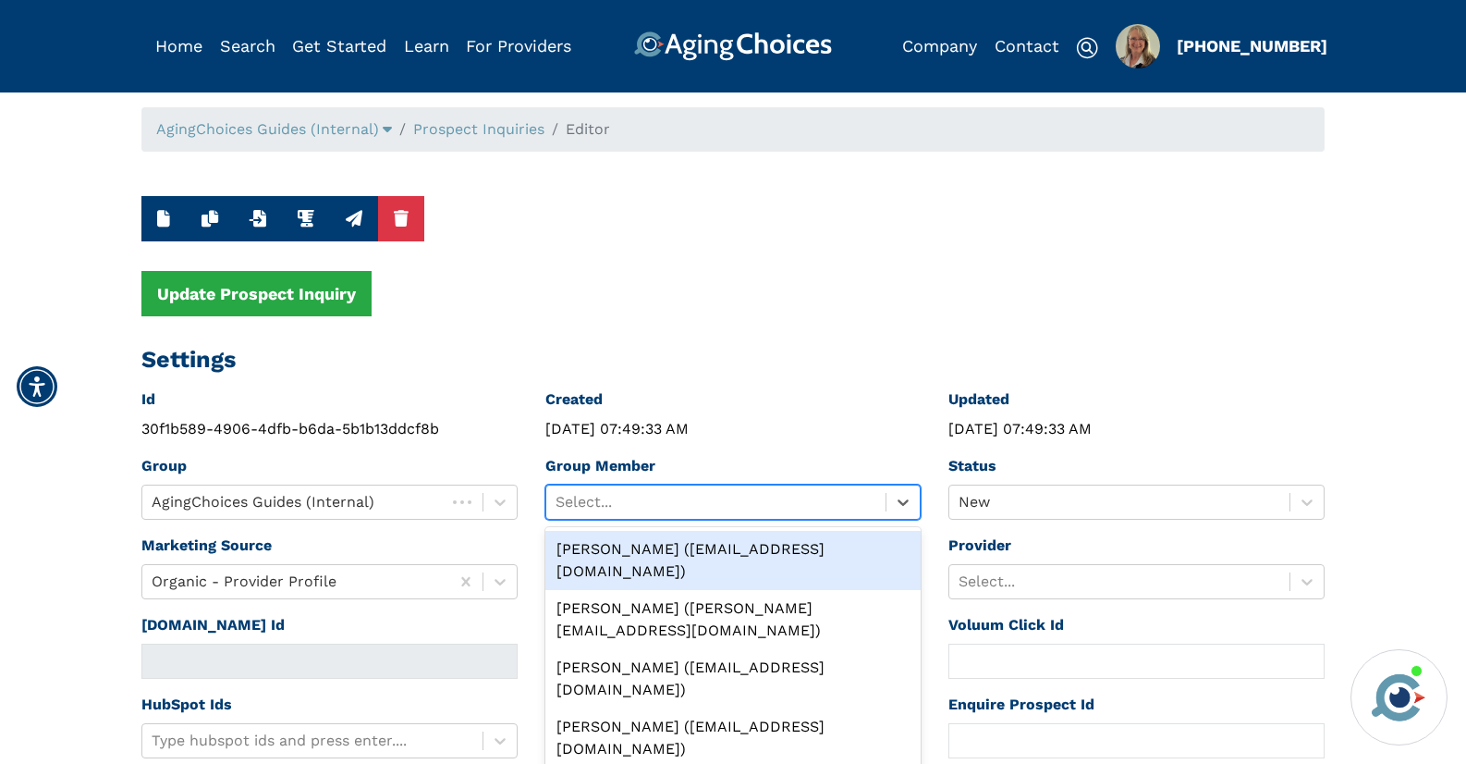
click at [623, 553] on div "[PERSON_NAME] ([EMAIL_ADDRESS][DOMAIN_NAME])" at bounding box center [733, 560] width 376 height 59
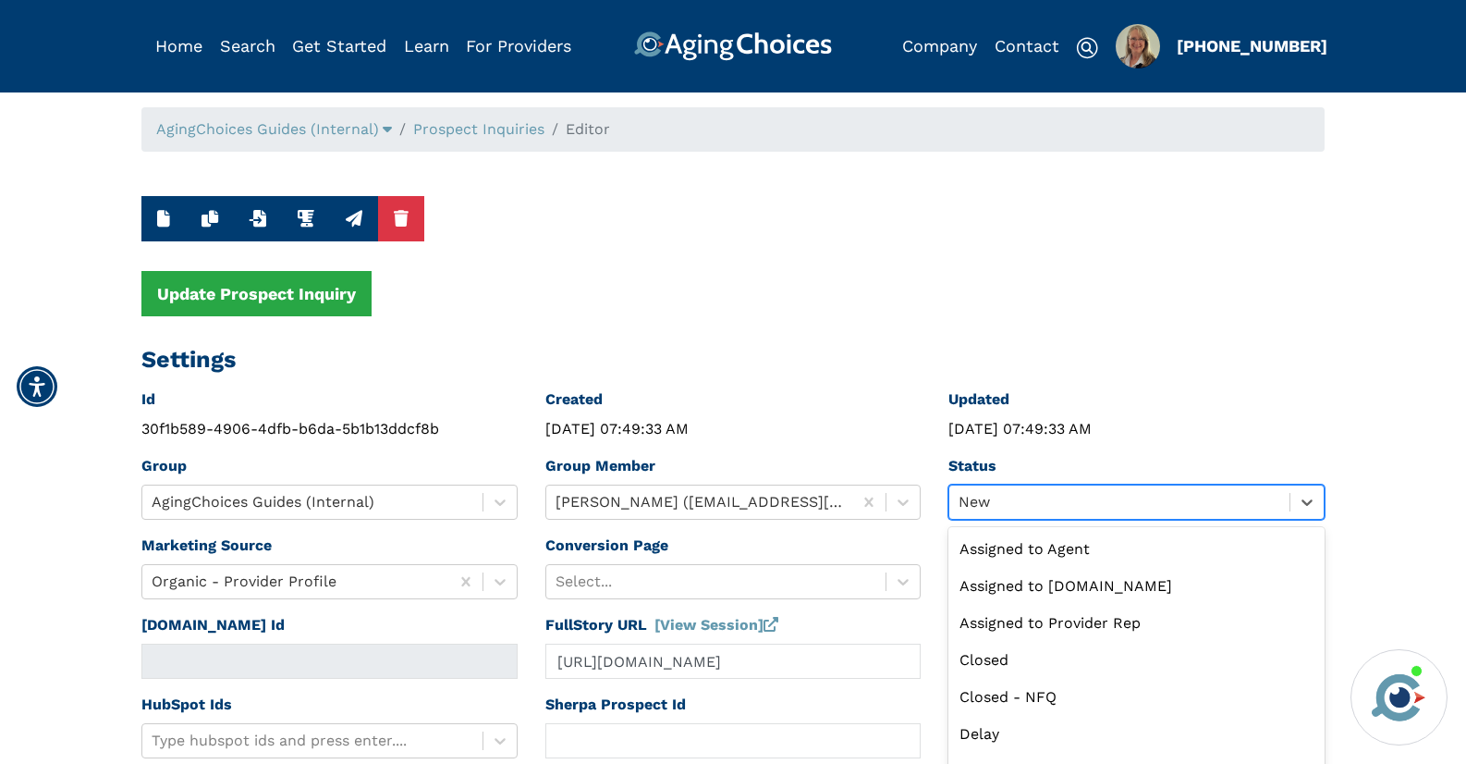
click at [966, 495] on div "Status option New selected, 9 of 13. 13 results available. Use Up and Down to c…" at bounding box center [1137, 495] width 404 height 80
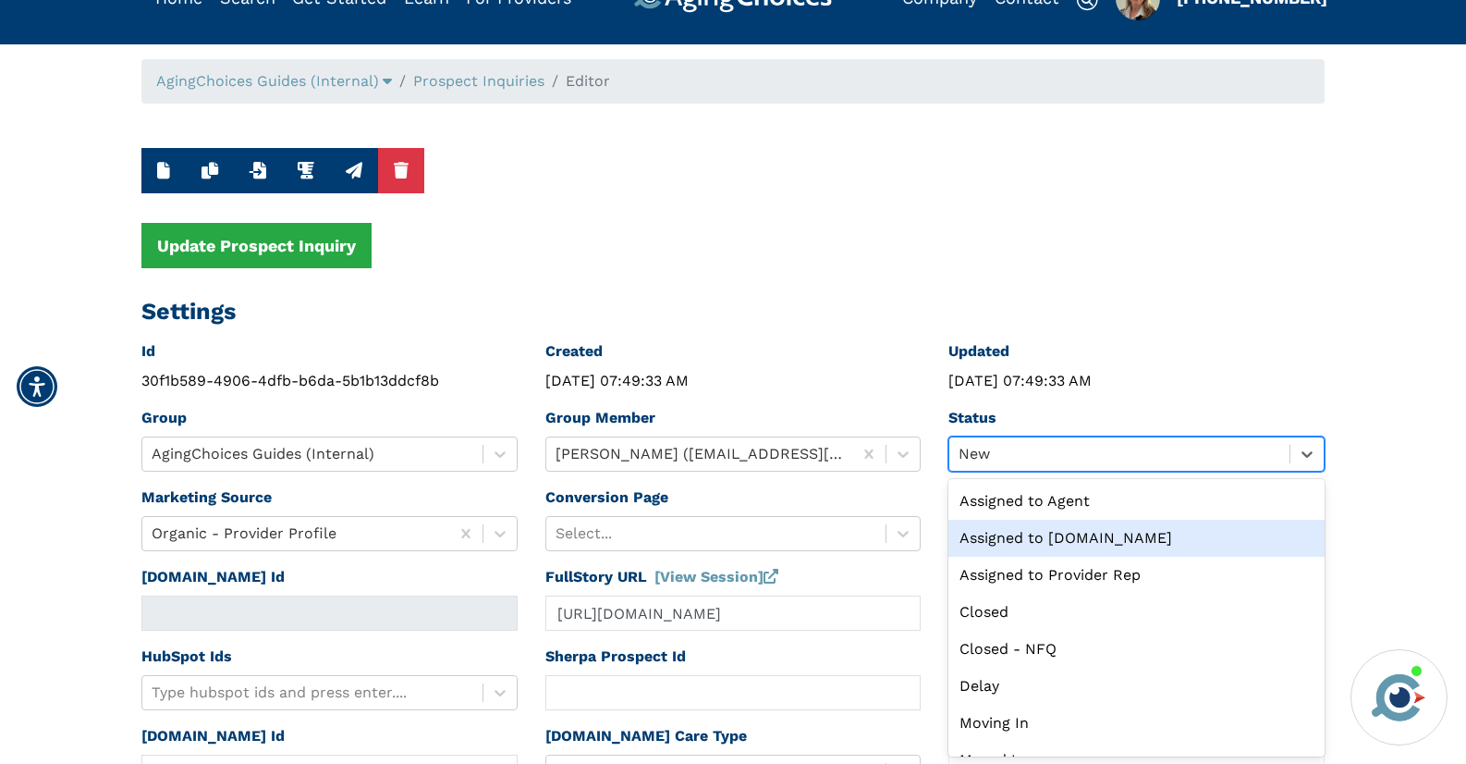
click at [989, 536] on div "Assigned to [DOMAIN_NAME]" at bounding box center [1137, 538] width 376 height 37
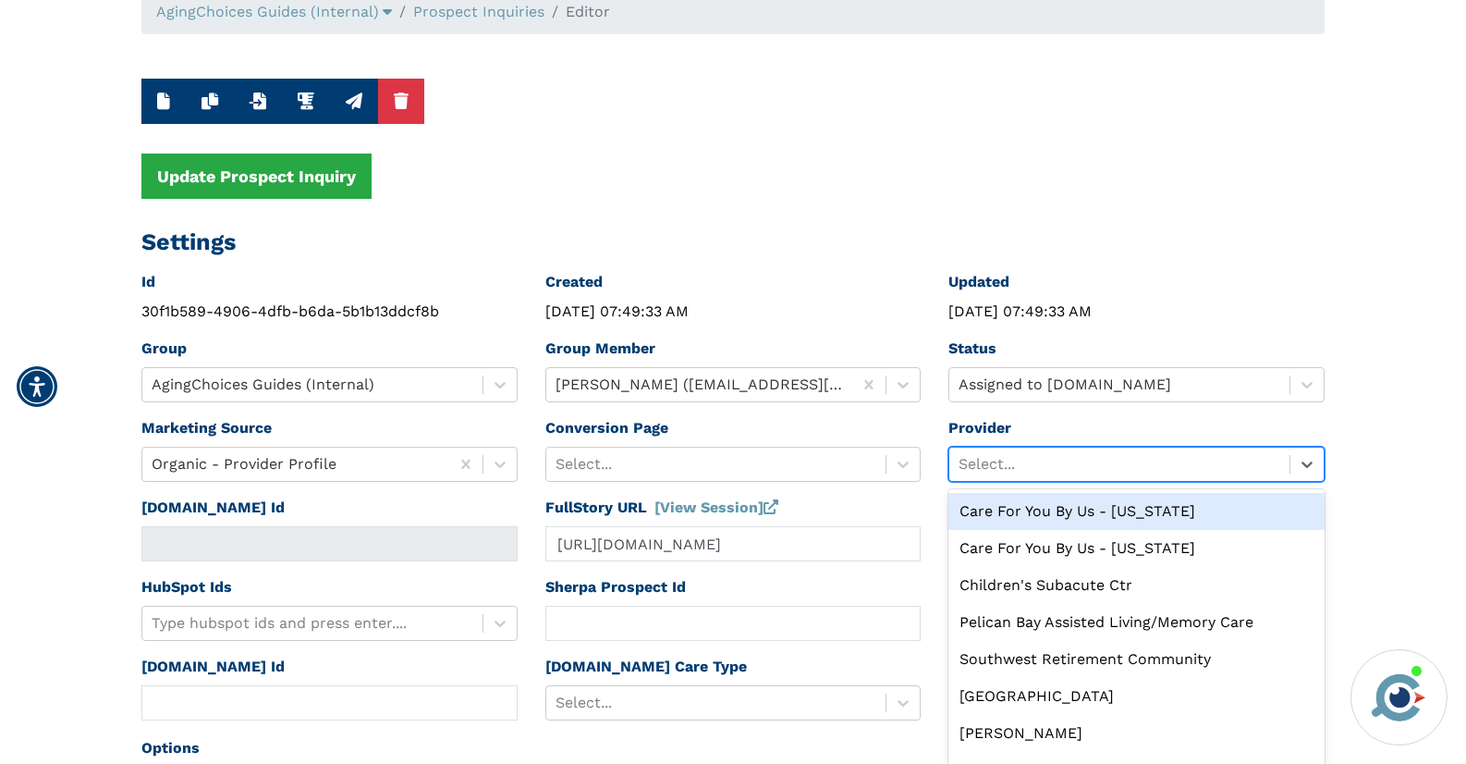
click at [989, 482] on div "option Care For You By Us - [US_STATE] focused, 1 of 10. 10 results available. …" at bounding box center [1137, 464] width 376 height 35
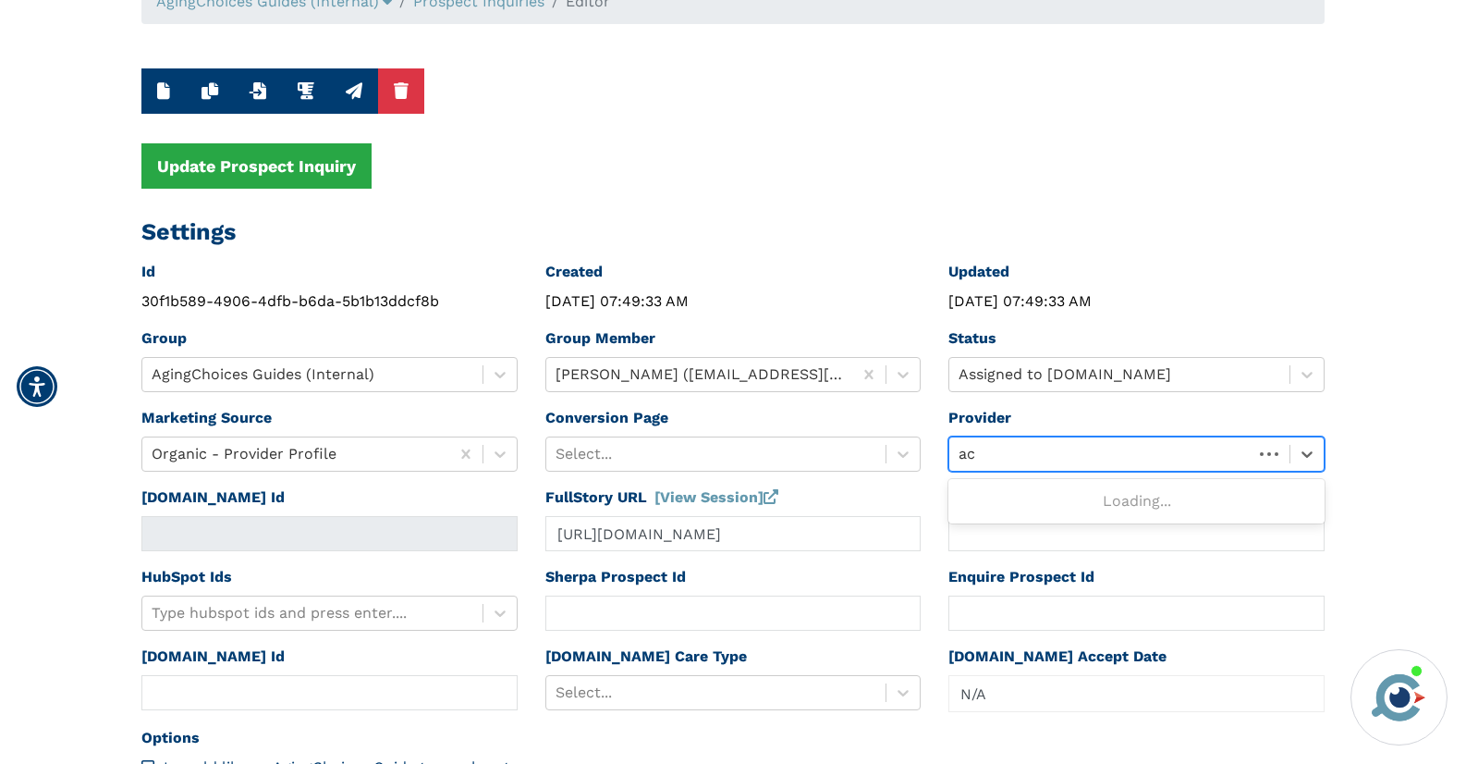
type input "a"
type input "[DOMAIN_NAME]"
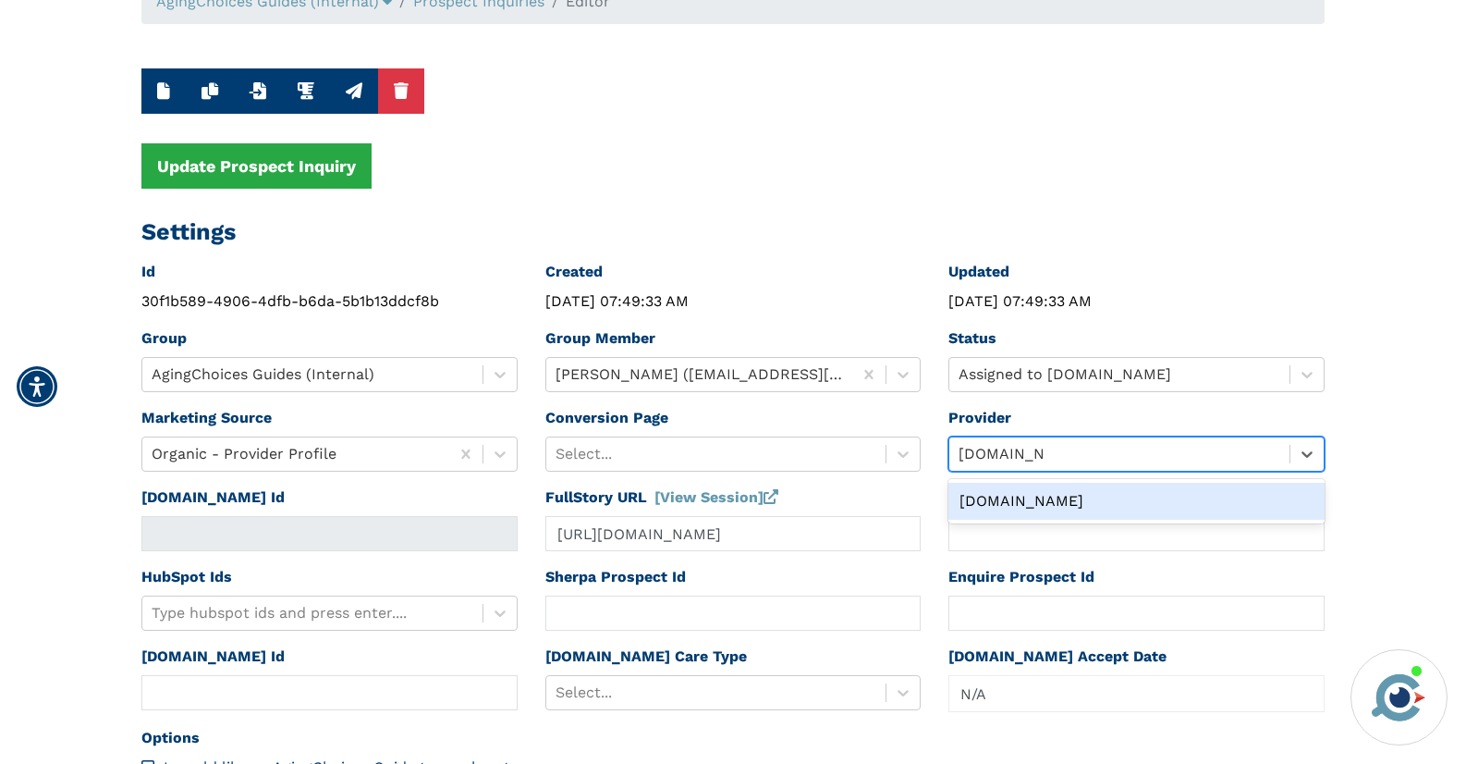
click at [981, 496] on div "[DOMAIN_NAME]" at bounding box center [1137, 501] width 376 height 37
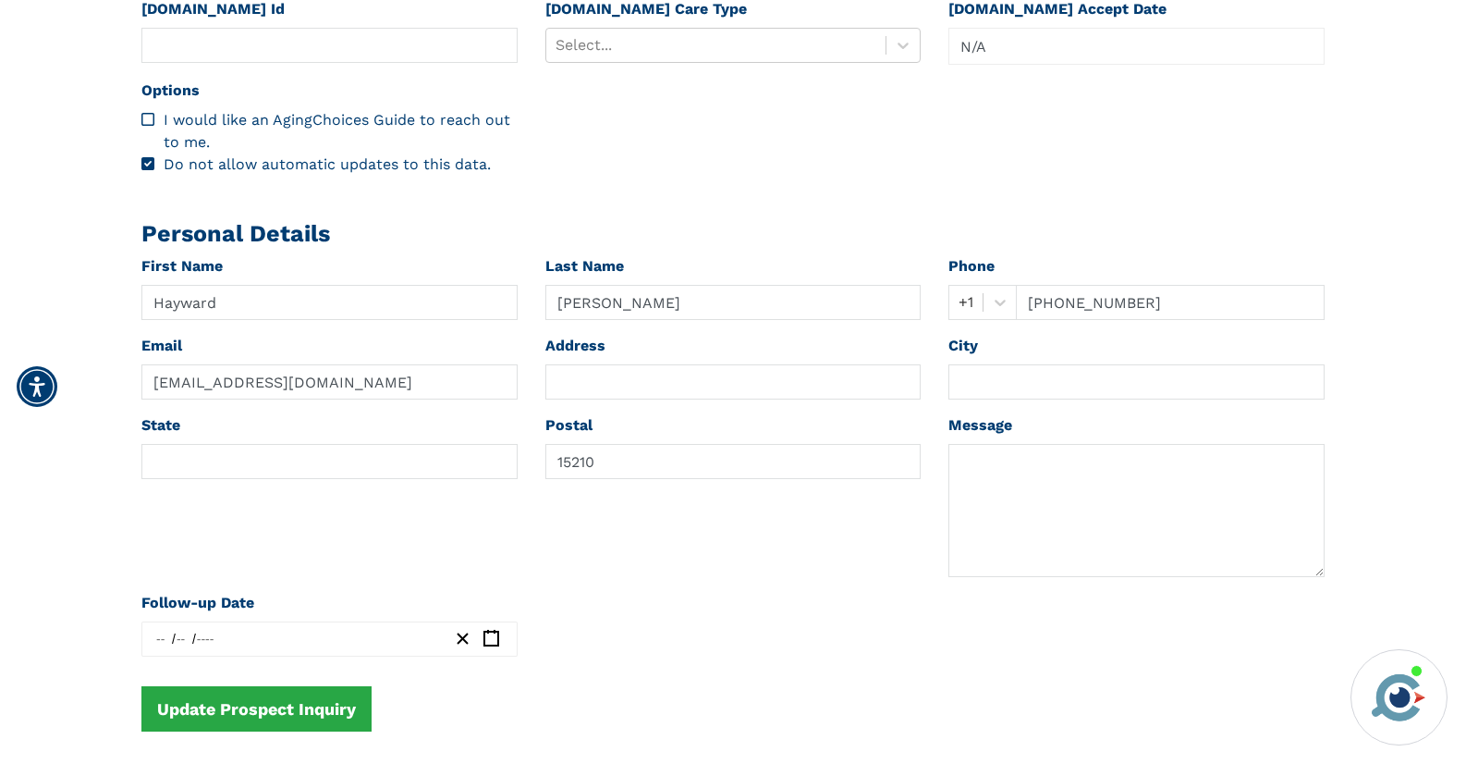
scroll to position [498, 0]
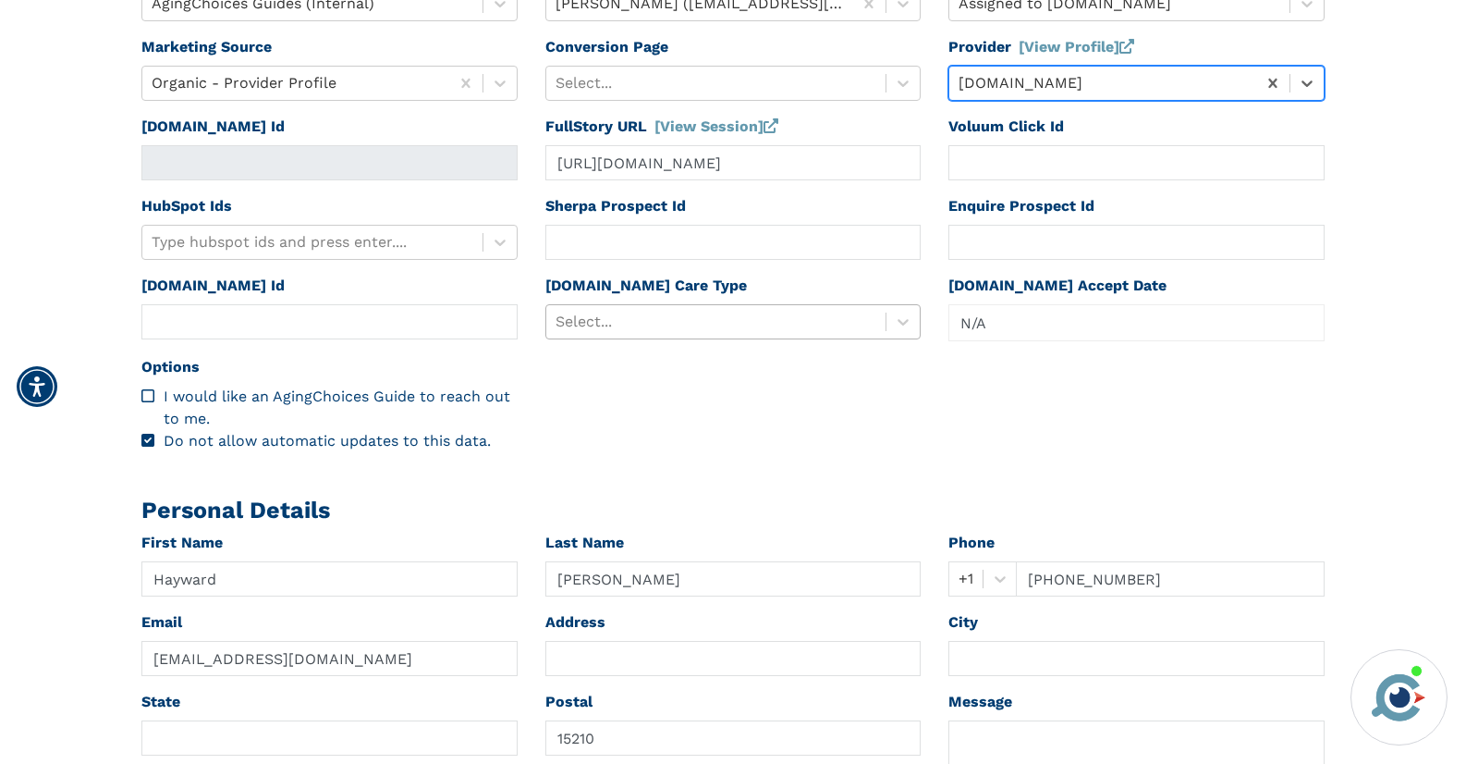
click at [744, 329] on div at bounding box center [717, 322] width 322 height 26
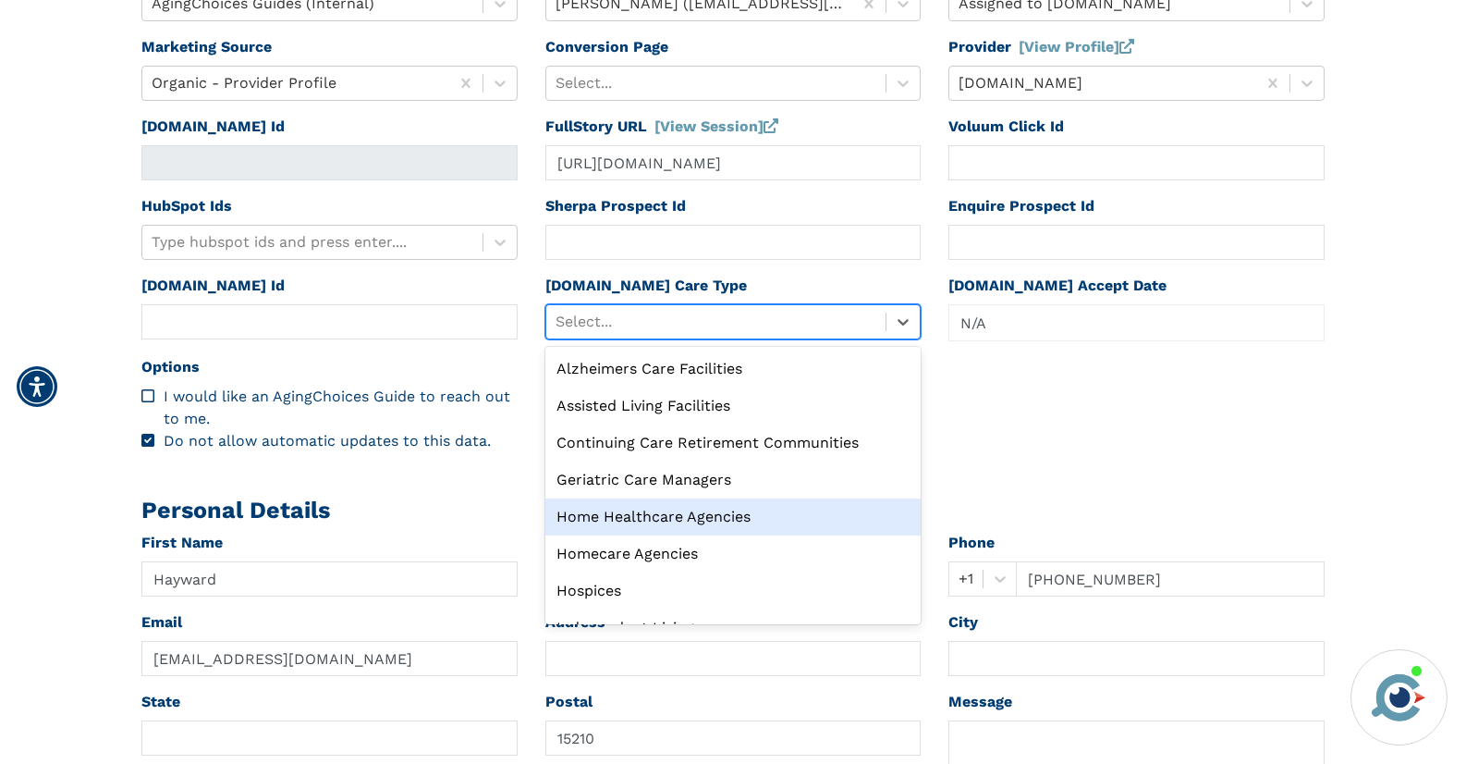
scroll to position [63, 0]
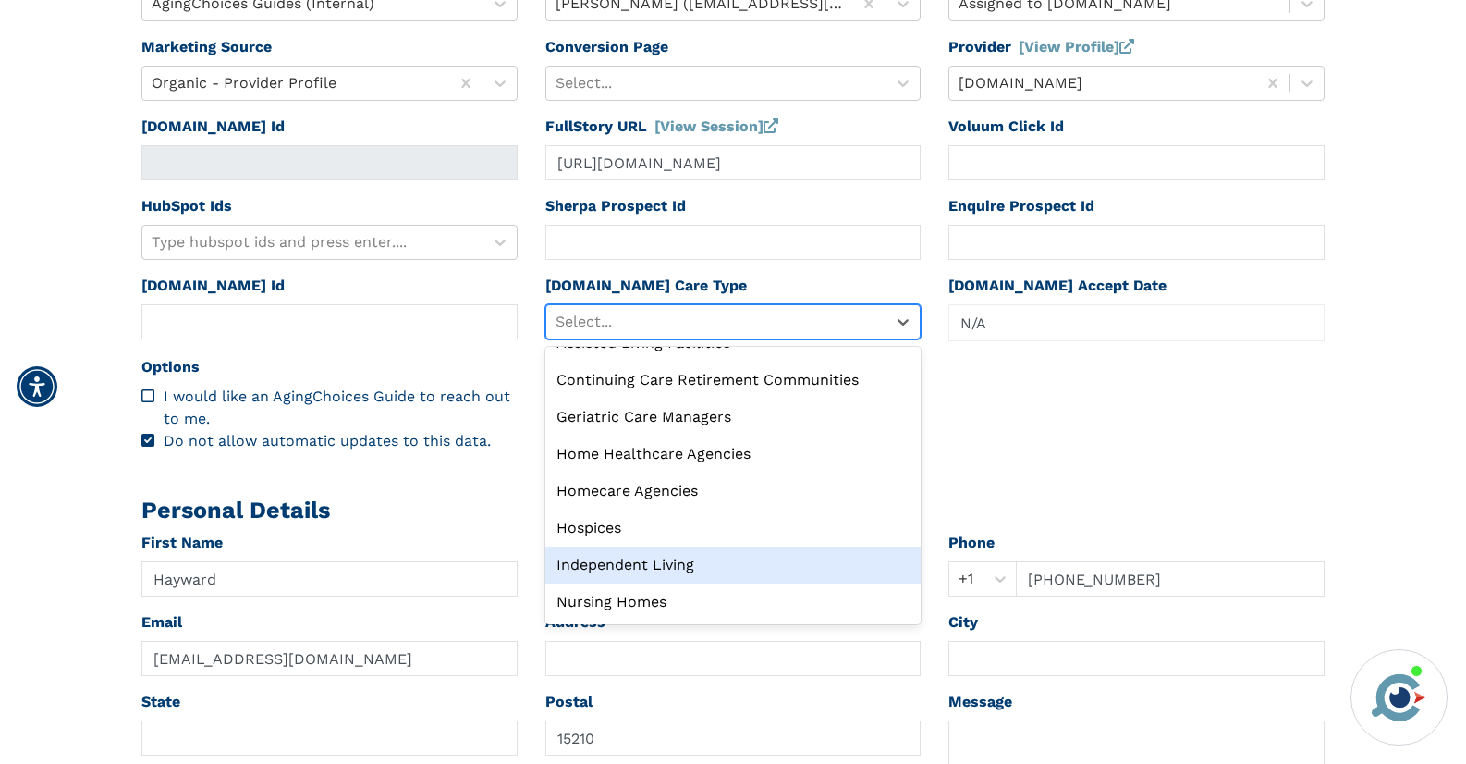
click at [688, 558] on div "Independent Living" at bounding box center [733, 564] width 376 height 37
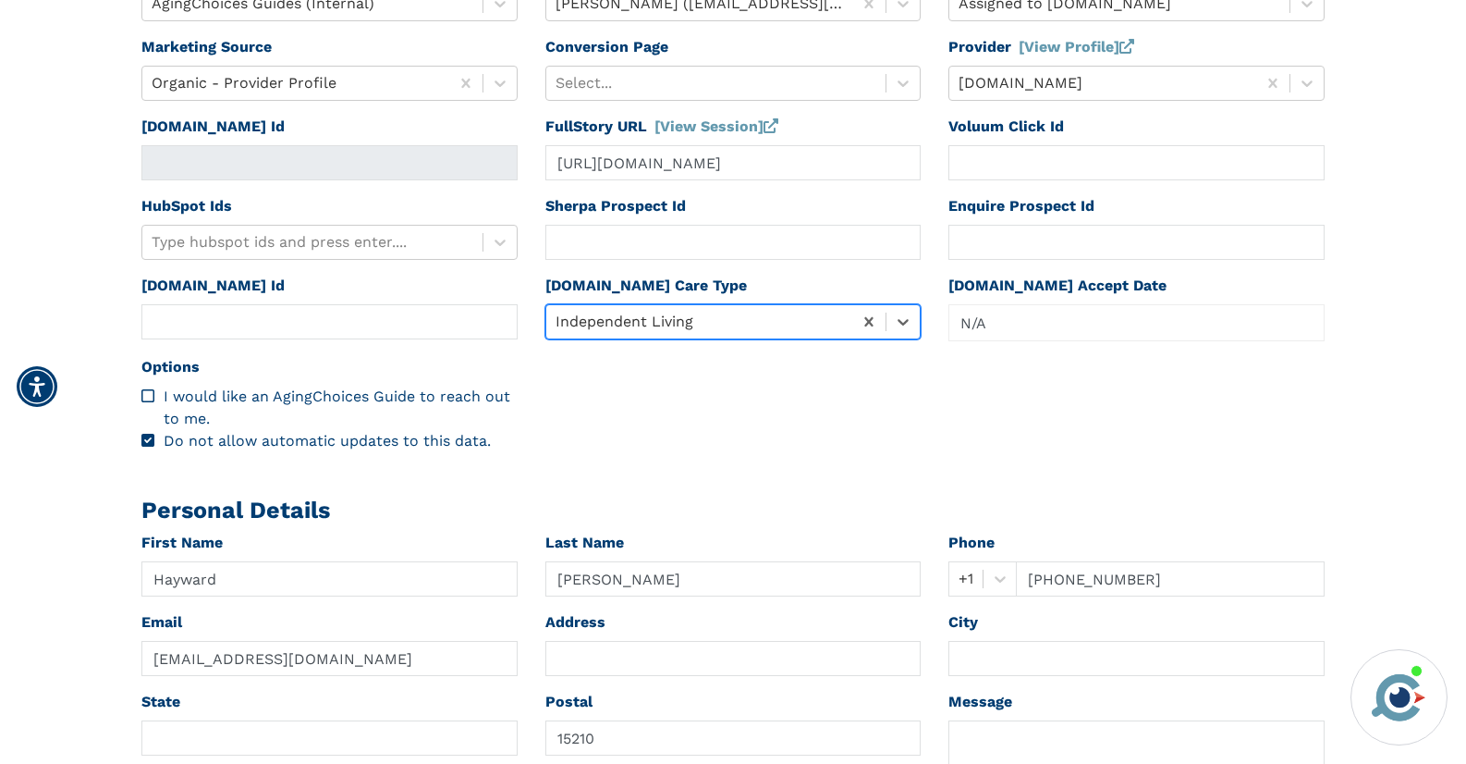
scroll to position [0, 0]
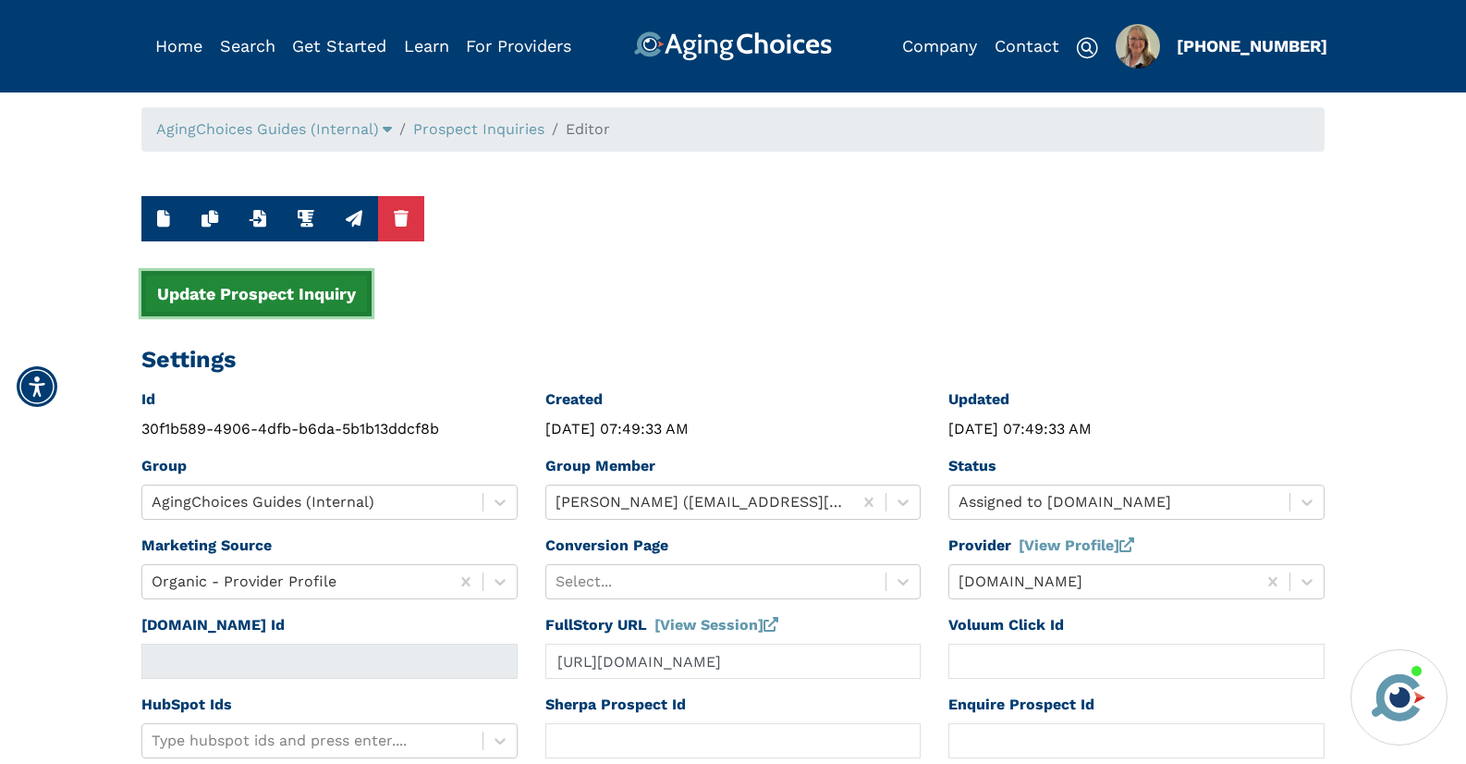
click at [266, 298] on button "Update Prospect Inquiry" at bounding box center [256, 293] width 230 height 45
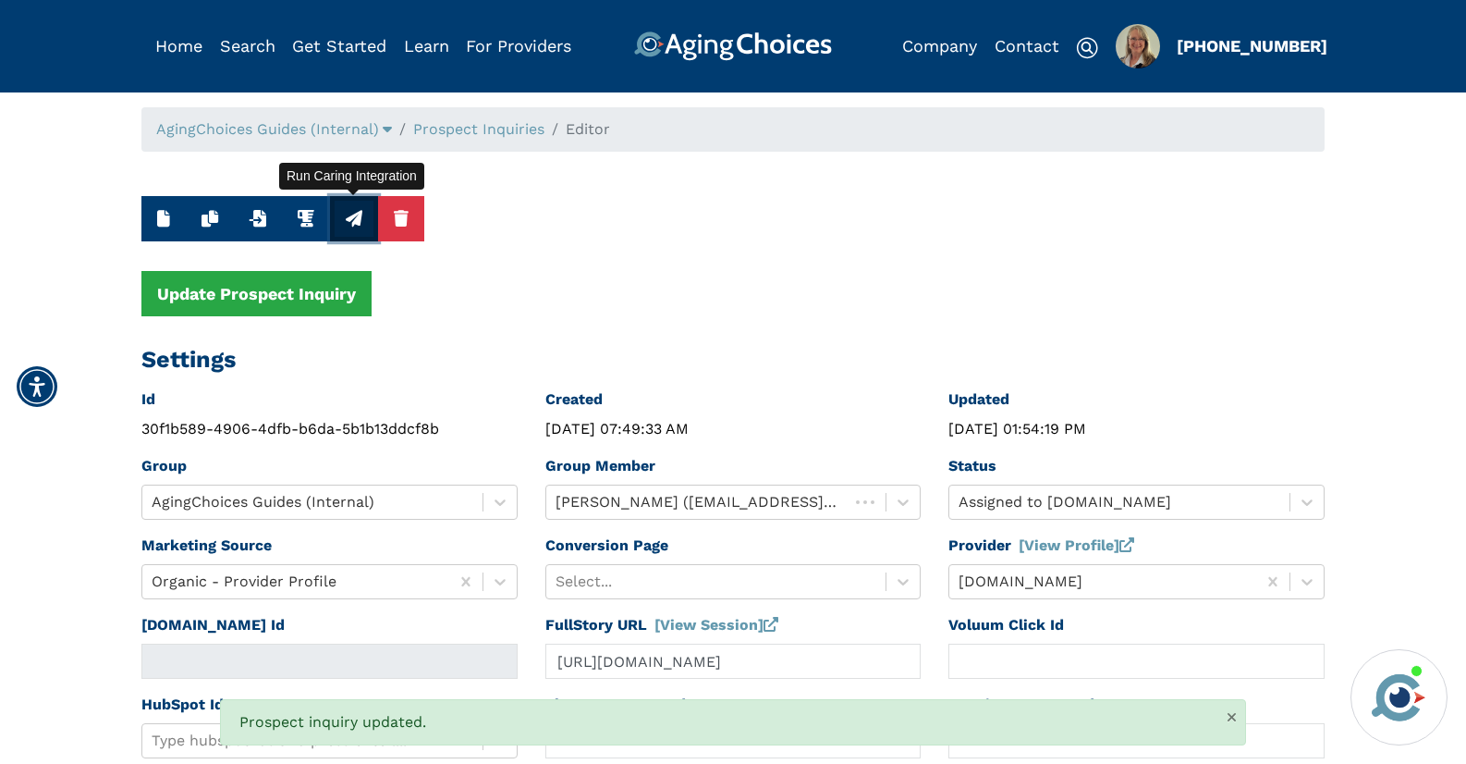
click at [350, 216] on icon "button" at bounding box center [354, 218] width 17 height 17
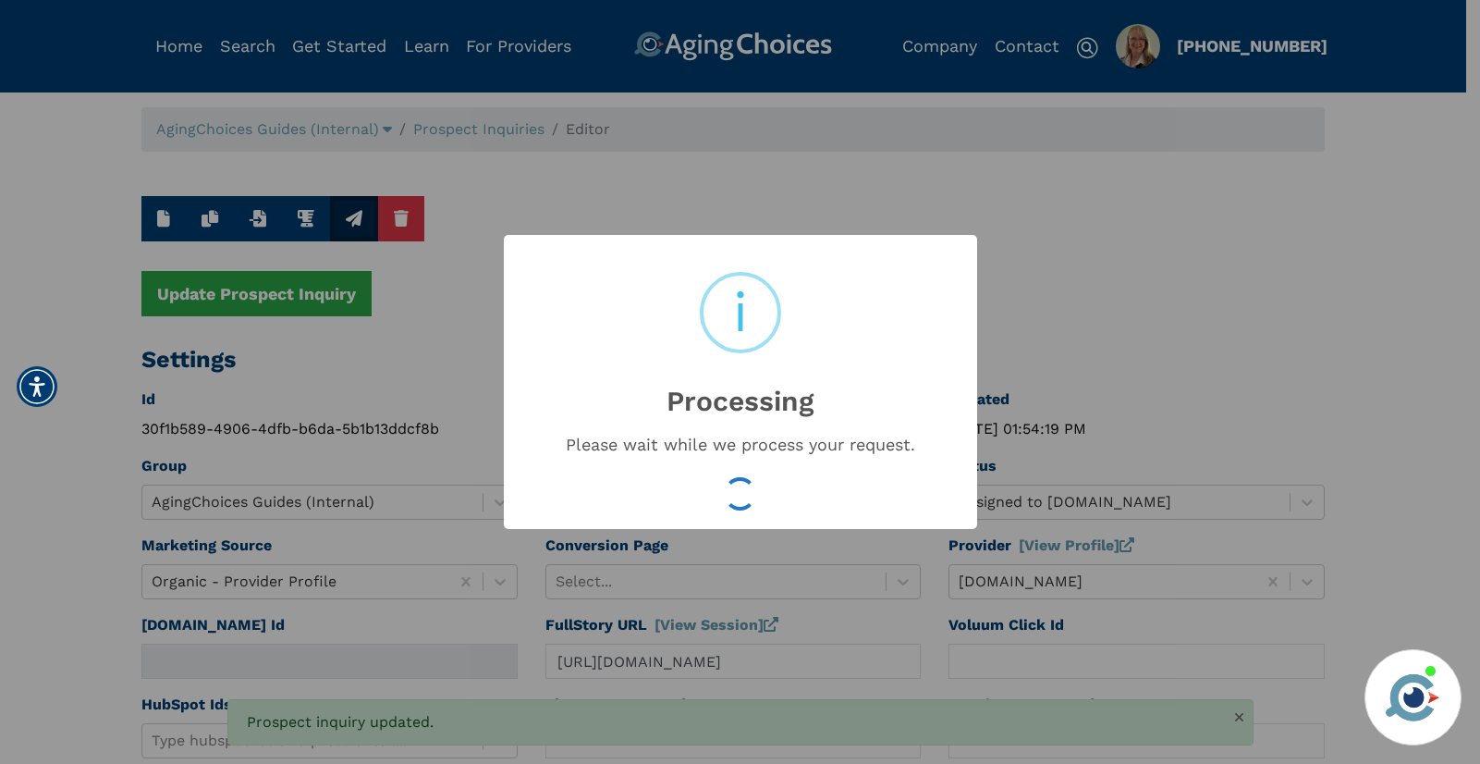
type input "16597171"
type input "[DATE] 01:54:22 PM"
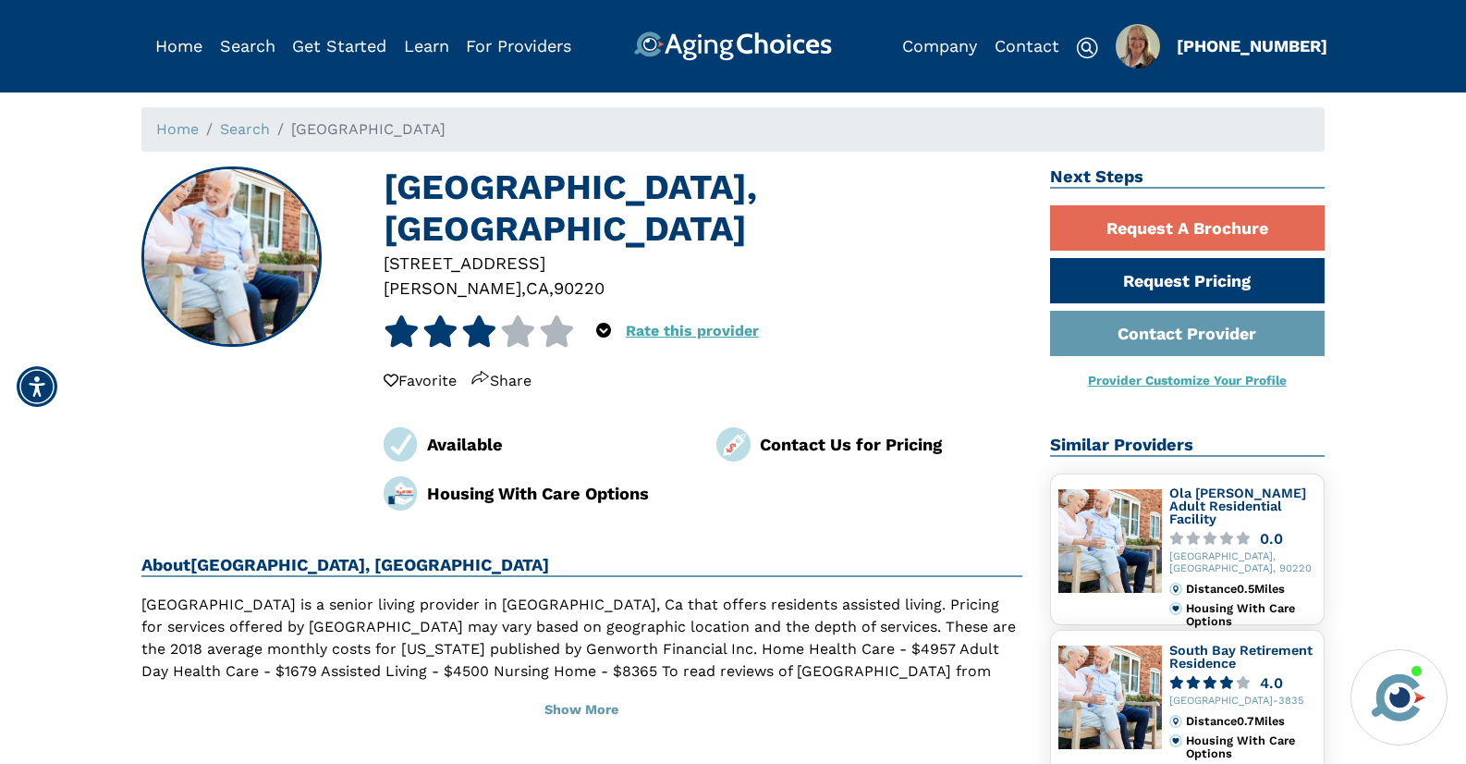
click at [554, 276] on div "90220" at bounding box center [579, 288] width 51 height 25
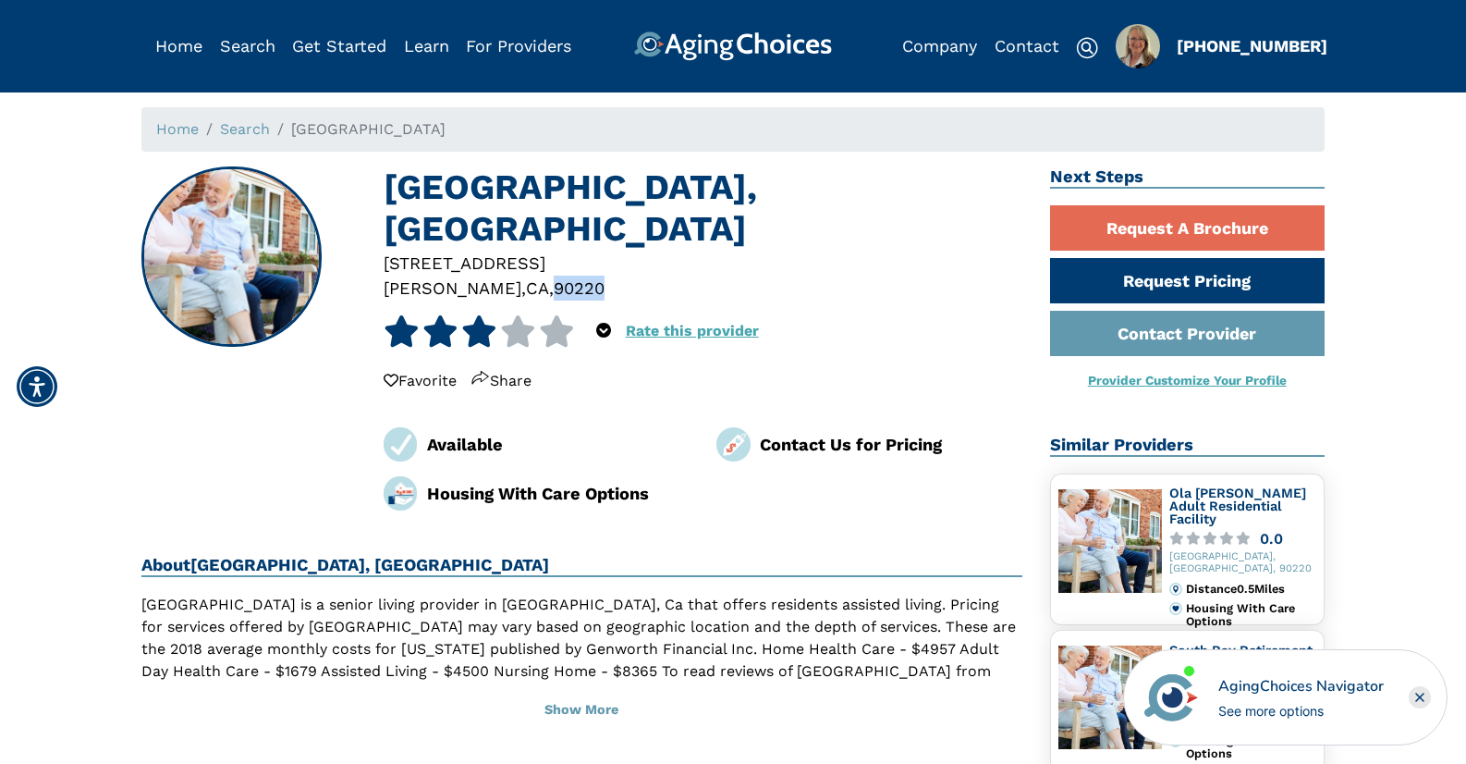
copy div "90220"
